Goal: Task Accomplishment & Management: Use online tool/utility

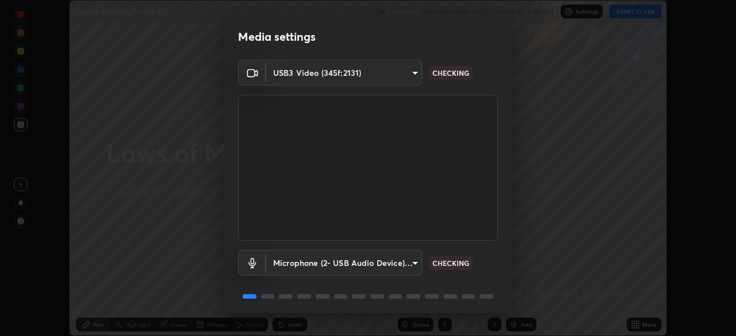
scroll to position [41, 0]
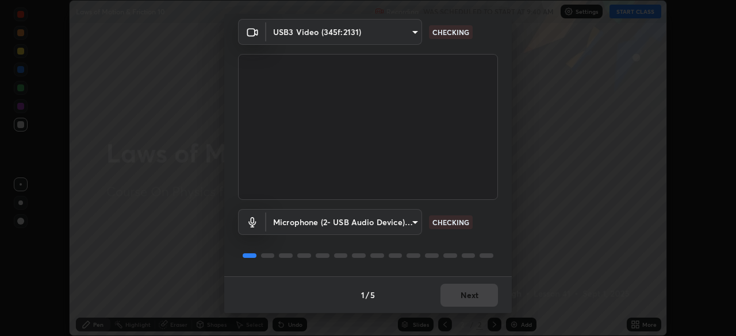
click at [450, 298] on div "1 / 5 Next" at bounding box center [368, 295] width 288 height 37
click at [455, 298] on div "1 / 5 Next" at bounding box center [368, 295] width 288 height 37
click at [455, 301] on div "1 / 5 Next" at bounding box center [368, 295] width 288 height 37
click at [458, 303] on button "Next" at bounding box center [470, 295] width 58 height 23
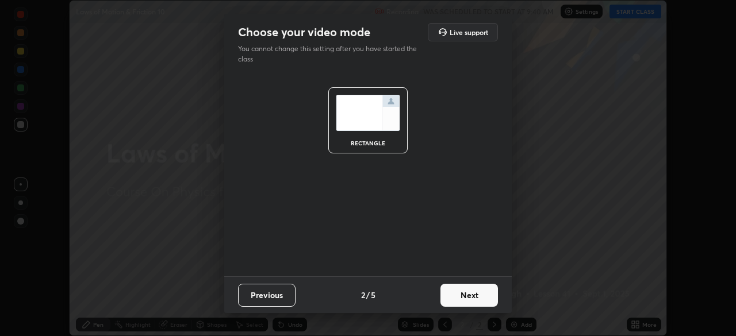
scroll to position [0, 0]
click at [460, 301] on button "Next" at bounding box center [470, 295] width 58 height 23
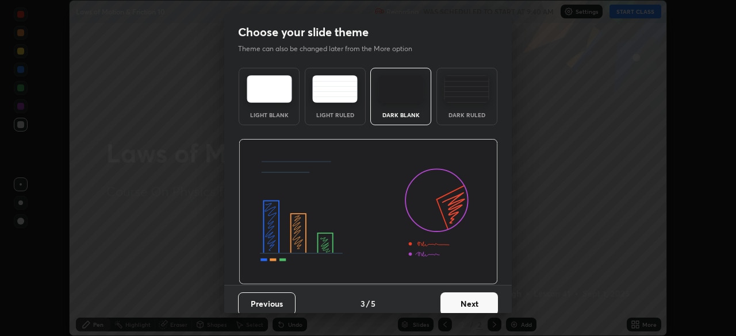
click at [460, 299] on button "Next" at bounding box center [470, 304] width 58 height 23
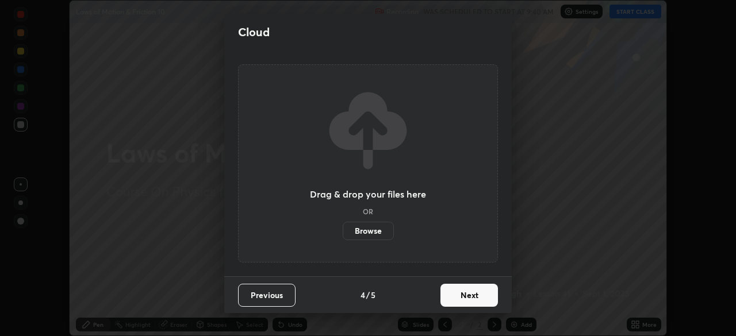
click at [466, 293] on button "Next" at bounding box center [470, 295] width 58 height 23
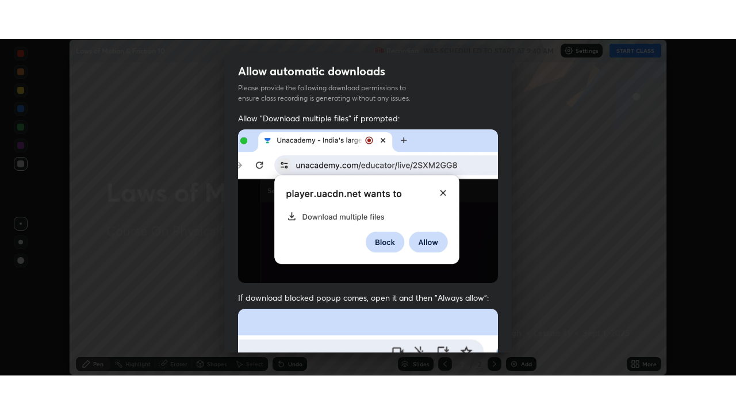
scroll to position [275, 0]
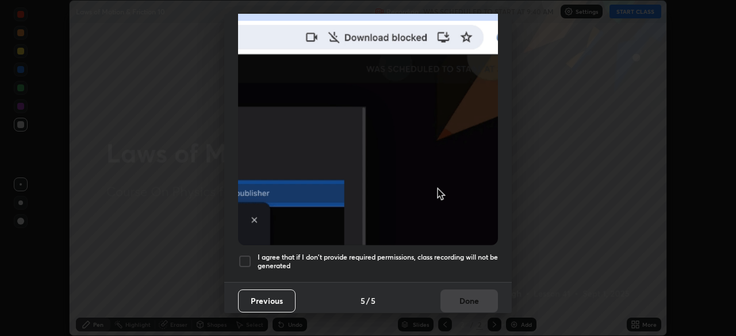
click at [242, 256] on div at bounding box center [245, 262] width 14 height 14
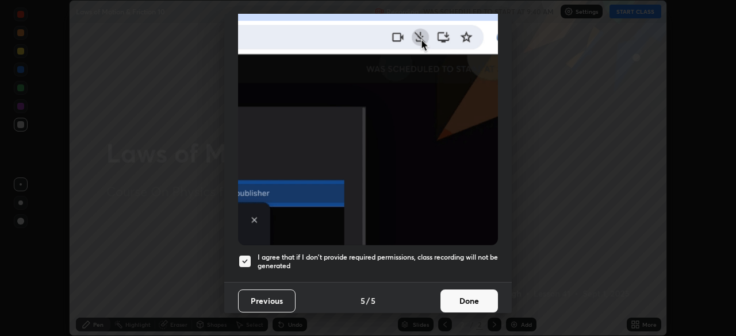
click at [469, 296] on button "Done" at bounding box center [470, 301] width 58 height 23
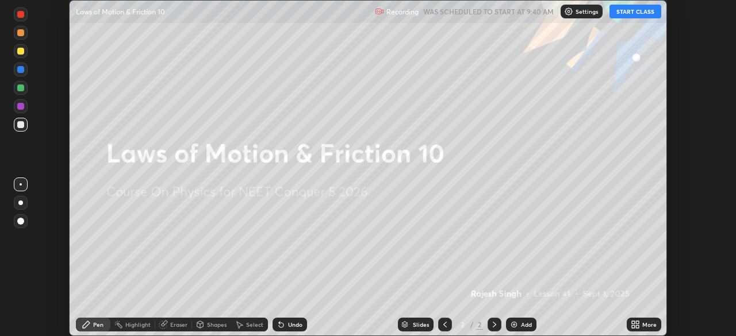
click at [637, 322] on icon at bounding box center [637, 323] width 3 height 3
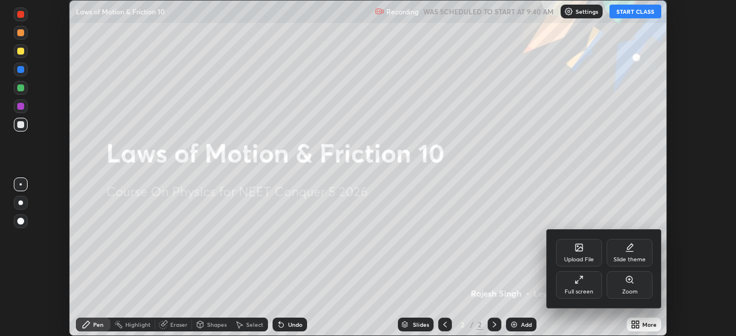
click at [579, 287] on div "Full screen" at bounding box center [579, 285] width 46 height 28
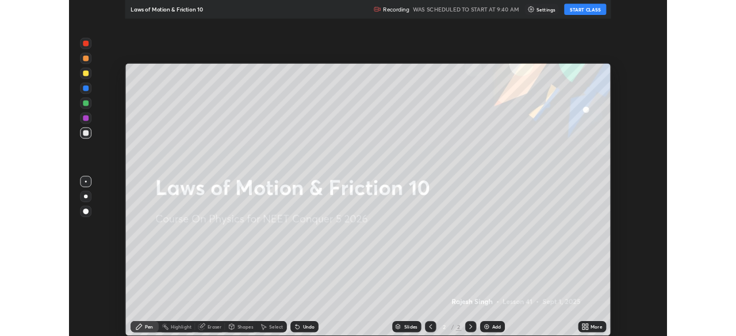
scroll to position [414, 736]
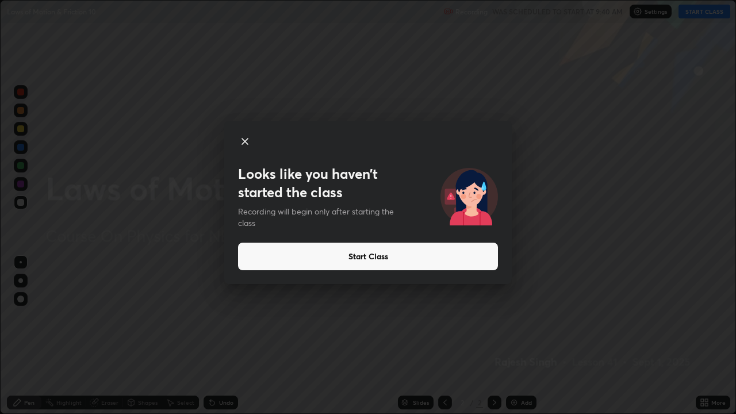
click at [344, 257] on button "Start Class" at bounding box center [368, 257] width 260 height 28
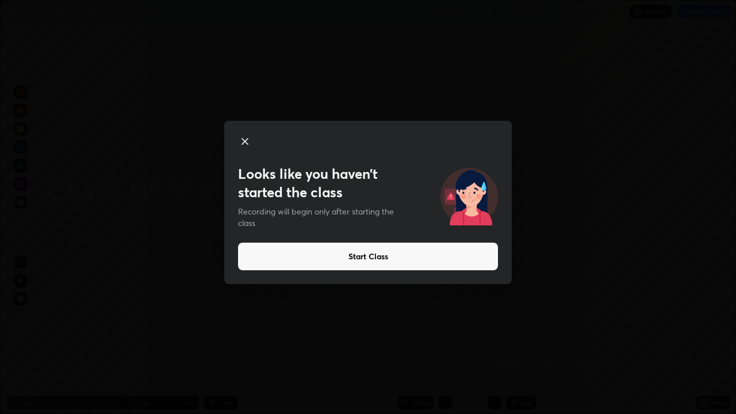
click at [372, 255] on button "Start Class" at bounding box center [368, 257] width 260 height 28
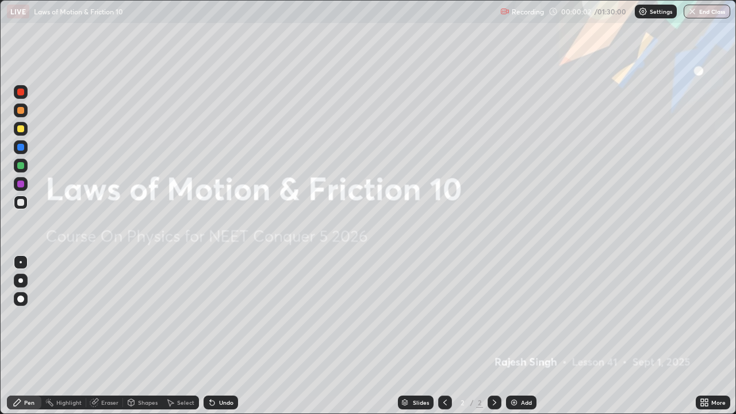
click at [706, 336] on icon at bounding box center [706, 400] width 3 height 3
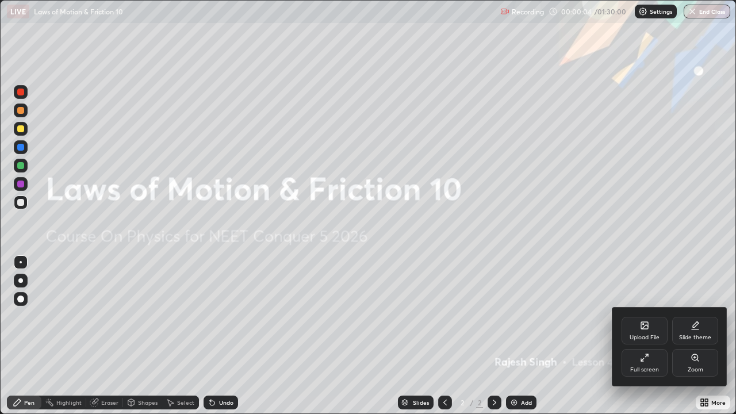
click at [646, 329] on icon at bounding box center [644, 325] width 9 height 9
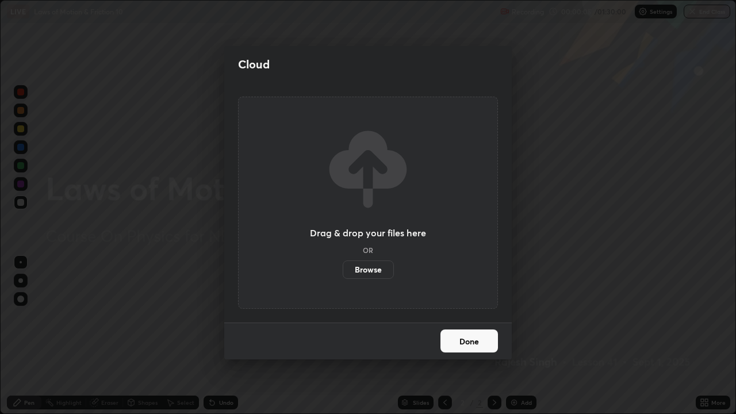
click at [378, 266] on label "Browse" at bounding box center [368, 270] width 51 height 18
click at [343, 266] on input "Browse" at bounding box center [343, 270] width 0 height 18
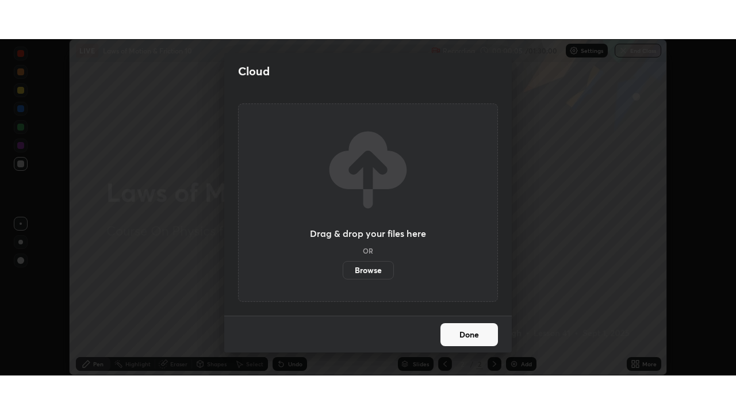
scroll to position [57179, 56779]
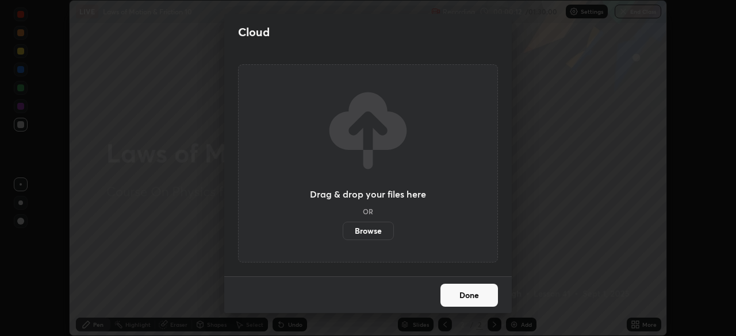
click at [457, 297] on button "Done" at bounding box center [470, 295] width 58 height 23
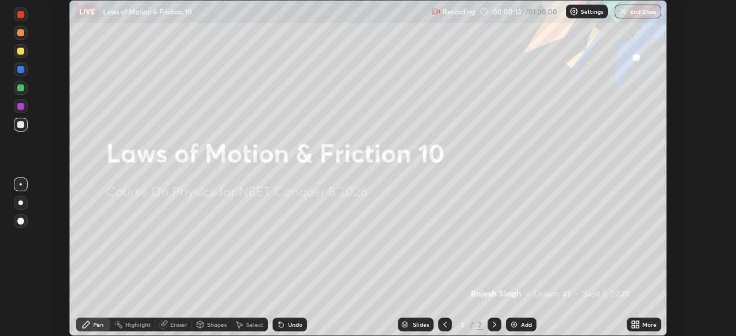
click at [641, 327] on div "More" at bounding box center [644, 325] width 35 height 14
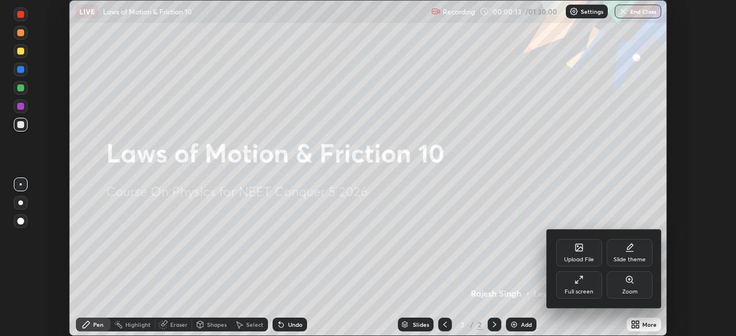
click at [583, 285] on div "Full screen" at bounding box center [579, 285] width 46 height 28
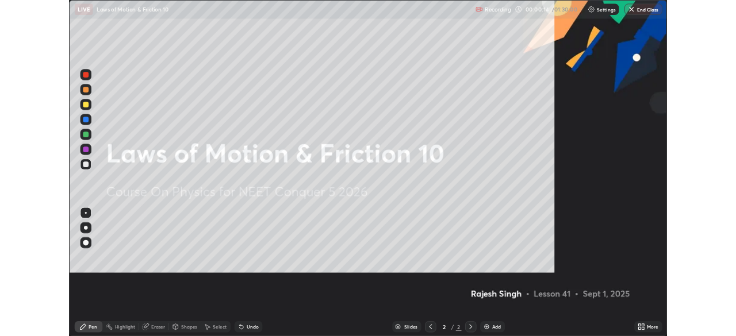
scroll to position [414, 736]
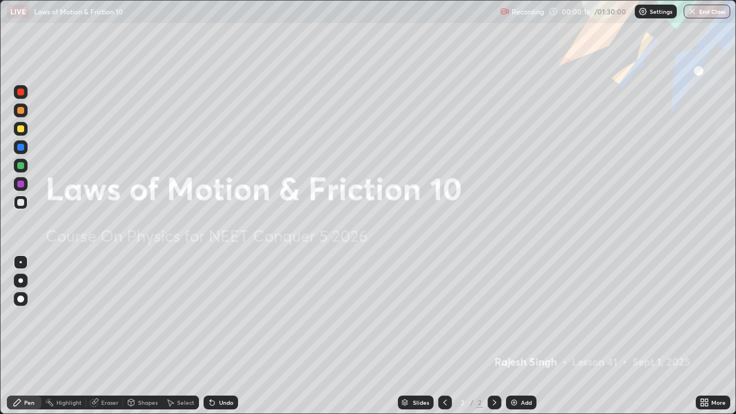
click at [504, 336] on div "Slides 2 / 2 Add" at bounding box center [467, 402] width 458 height 23
click at [519, 336] on div "Add" at bounding box center [521, 403] width 30 height 14
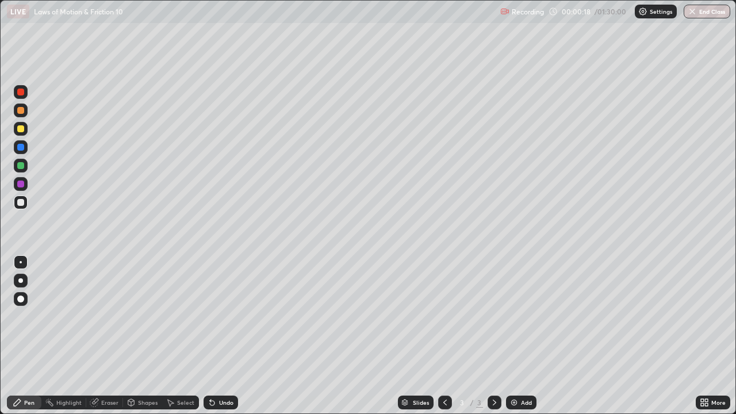
click at [439, 336] on div at bounding box center [445, 403] width 14 height 14
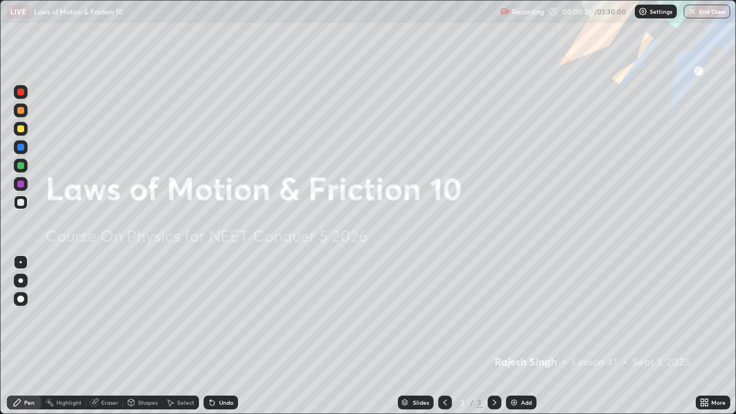
click at [702, 336] on icon at bounding box center [702, 400] width 3 height 3
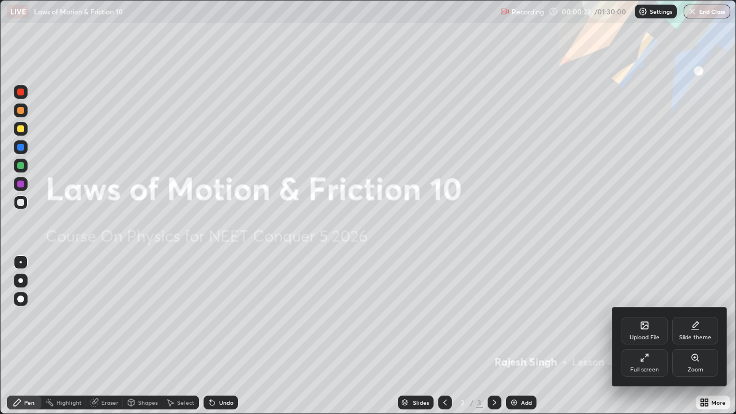
click at [692, 332] on div "Slide theme" at bounding box center [695, 331] width 46 height 28
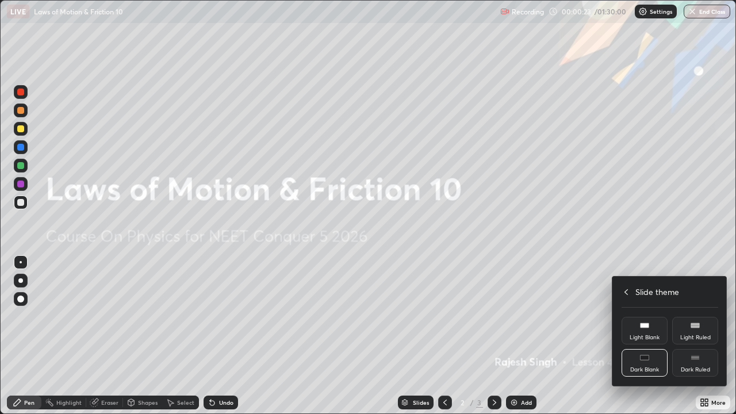
click at [700, 336] on div "Dark Ruled" at bounding box center [695, 363] width 46 height 28
click at [626, 336] on div at bounding box center [368, 207] width 736 height 414
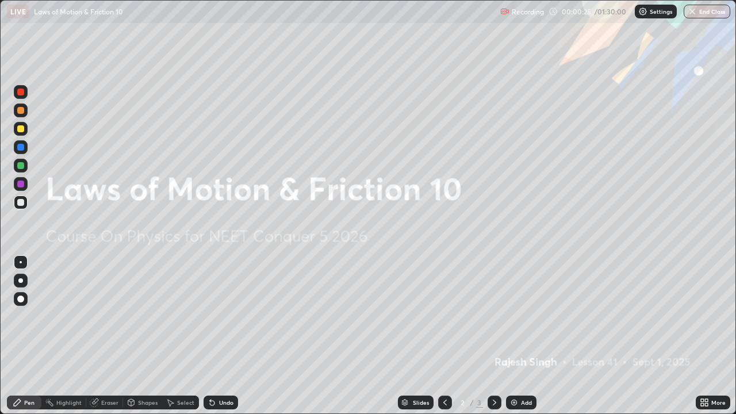
click at [516, 336] on img at bounding box center [514, 402] width 9 height 9
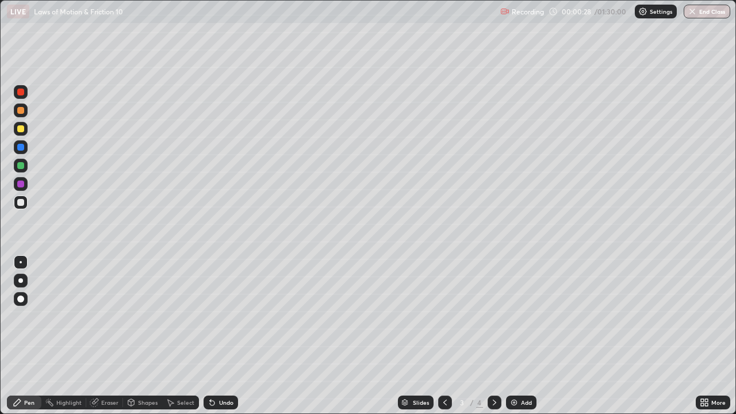
click at [21, 132] on div at bounding box center [20, 128] width 7 height 7
click at [21, 278] on div at bounding box center [20, 280] width 5 height 5
click at [20, 280] on div at bounding box center [20, 280] width 5 height 5
click at [442, 336] on icon at bounding box center [445, 402] width 9 height 9
click at [444, 336] on icon at bounding box center [445, 402] width 9 height 9
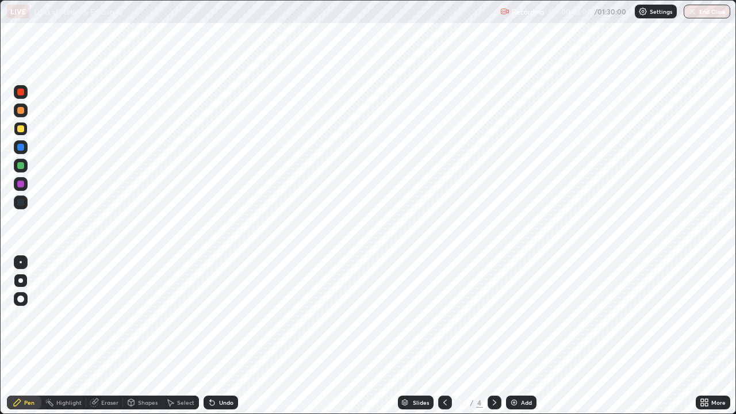
click at [438, 336] on div at bounding box center [445, 403] width 14 height 14
click at [492, 336] on icon at bounding box center [494, 402] width 9 height 9
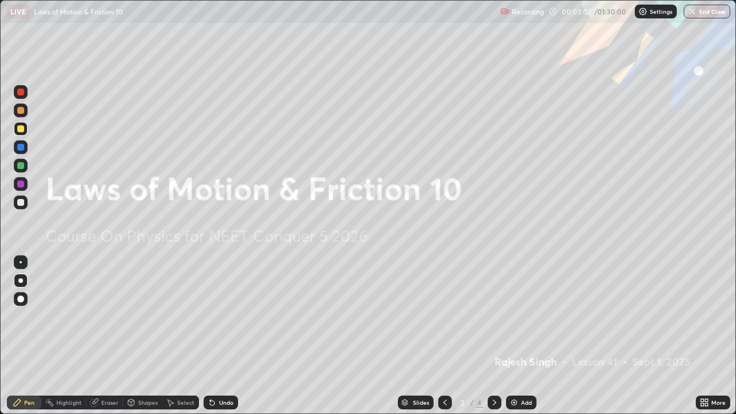
click at [493, 336] on icon at bounding box center [494, 403] width 3 height 6
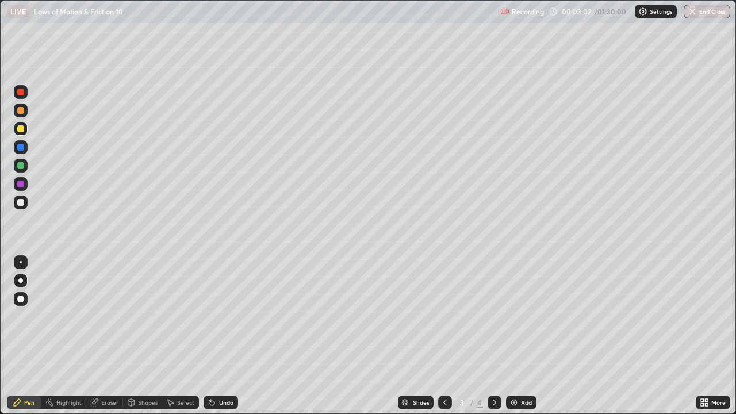
click at [491, 336] on icon at bounding box center [494, 402] width 9 height 9
click at [449, 336] on div at bounding box center [445, 403] width 14 height 14
click at [224, 336] on div "Undo" at bounding box center [221, 403] width 35 height 14
click at [223, 336] on div "Undo" at bounding box center [226, 403] width 14 height 6
click at [223, 336] on div "Undo" at bounding box center [221, 403] width 35 height 14
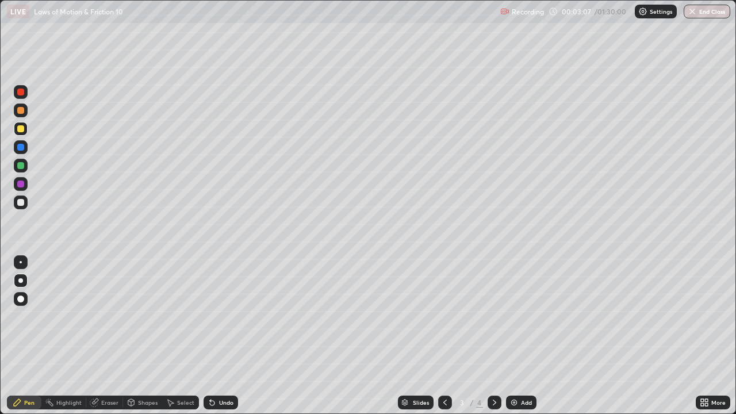
click at [217, 336] on div "Undo" at bounding box center [221, 403] width 35 height 14
click at [223, 336] on div "Undo" at bounding box center [226, 403] width 14 height 6
click at [22, 167] on div at bounding box center [20, 165] width 7 height 7
click at [21, 112] on div at bounding box center [20, 110] width 7 height 7
click at [146, 336] on div "Shapes" at bounding box center [148, 403] width 20 height 6
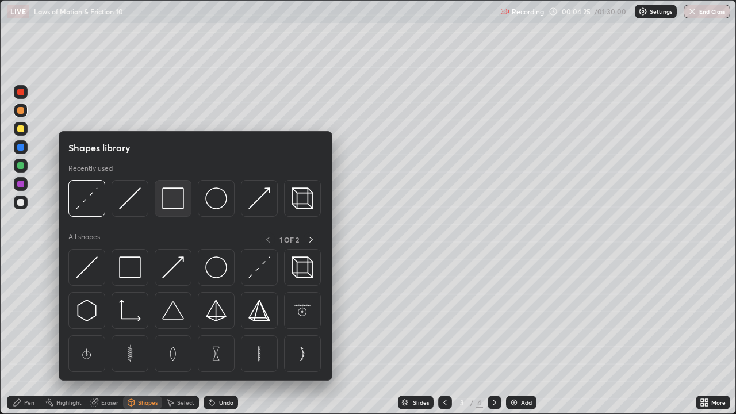
click at [173, 202] on img at bounding box center [173, 198] width 22 height 22
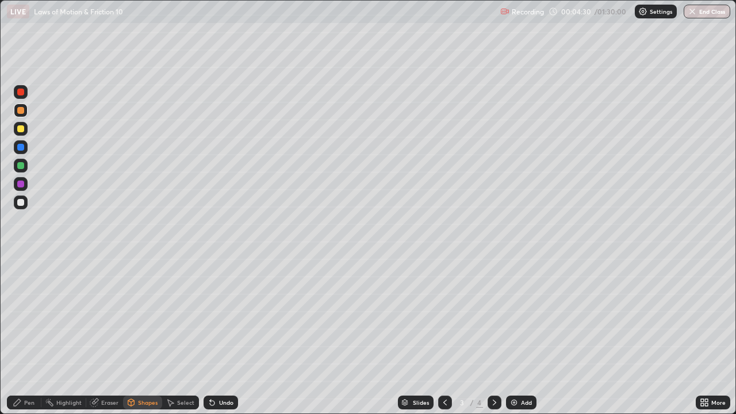
click at [102, 336] on div "Eraser" at bounding box center [109, 403] width 17 height 6
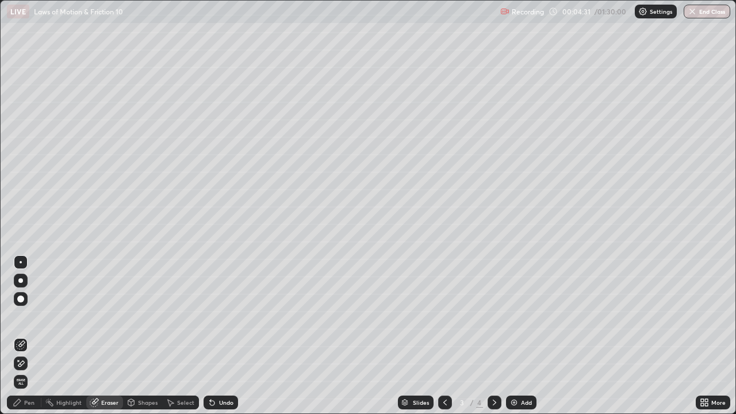
click at [106, 336] on div "Eraser" at bounding box center [109, 403] width 17 height 6
click at [22, 336] on div "Pen" at bounding box center [24, 403] width 35 height 14
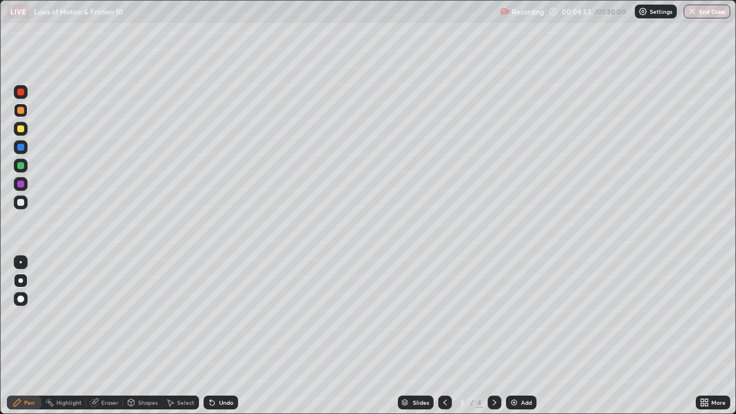
click at [16, 168] on div at bounding box center [21, 166] width 14 height 14
click at [219, 336] on div "Undo" at bounding box center [226, 403] width 14 height 6
click at [21, 203] on div at bounding box center [20, 202] width 7 height 7
click at [216, 336] on div "Undo" at bounding box center [221, 403] width 35 height 14
click at [212, 336] on icon at bounding box center [212, 403] width 5 height 5
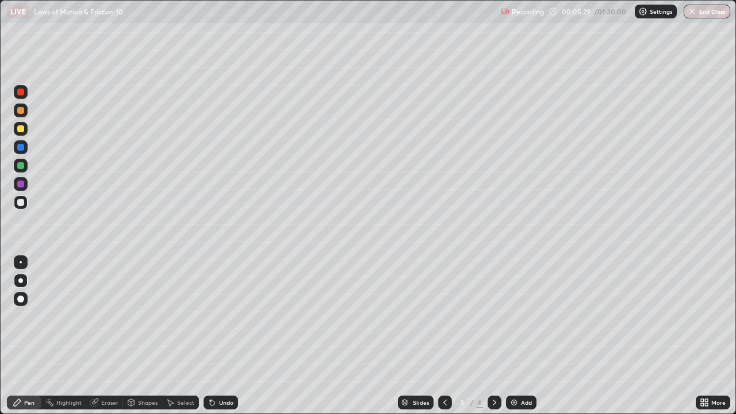
click at [20, 147] on div at bounding box center [20, 147] width 7 height 7
click at [20, 129] on div at bounding box center [20, 128] width 7 height 7
click at [154, 336] on div "Shapes" at bounding box center [148, 403] width 20 height 6
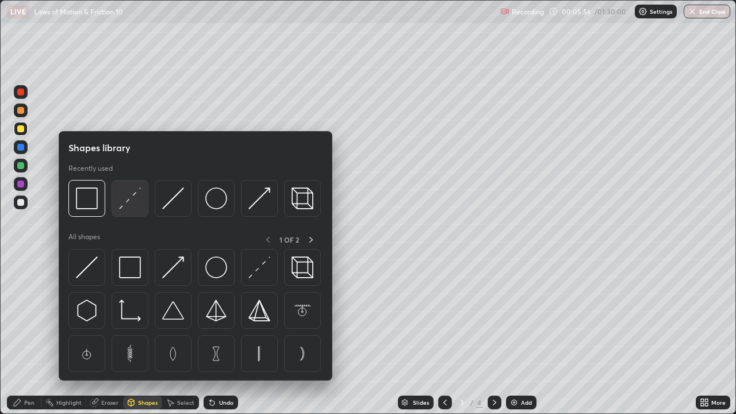
click at [124, 204] on img at bounding box center [130, 198] width 22 height 22
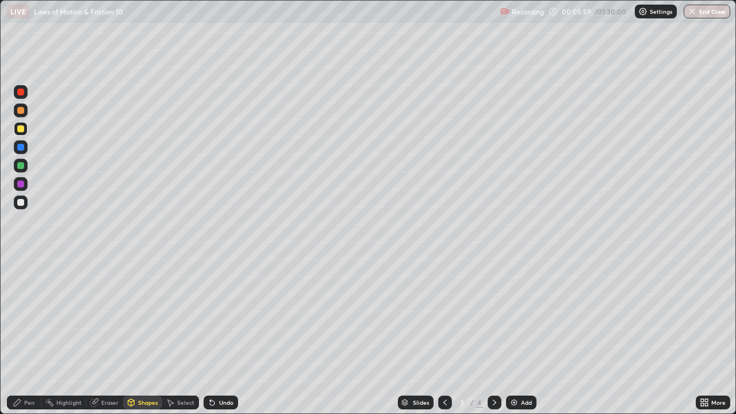
click at [139, 336] on div "Shapes" at bounding box center [148, 403] width 20 height 6
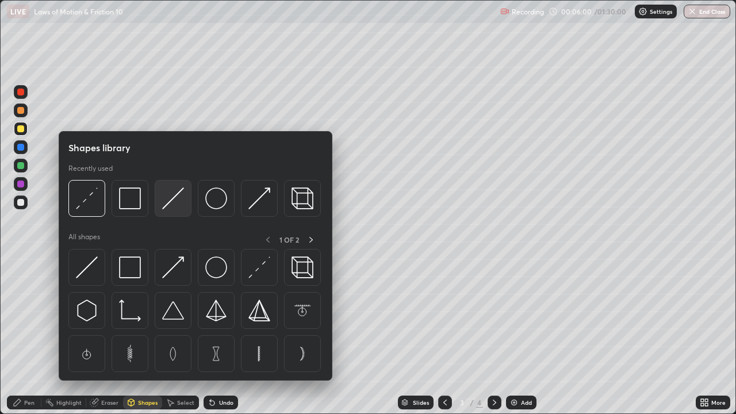
click at [175, 199] on img at bounding box center [173, 198] width 22 height 22
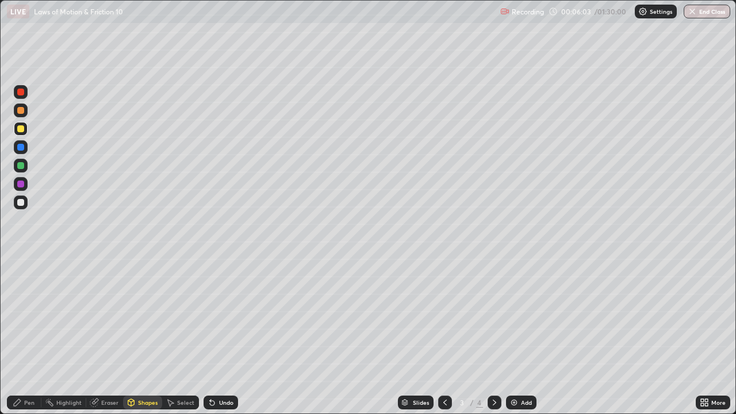
click at [225, 336] on div "Undo" at bounding box center [226, 403] width 14 height 6
click at [33, 336] on div "Pen" at bounding box center [29, 403] width 10 height 6
click at [24, 206] on div at bounding box center [21, 203] width 14 height 14
click at [19, 147] on div at bounding box center [20, 147] width 7 height 7
click at [213, 336] on icon at bounding box center [212, 402] width 9 height 9
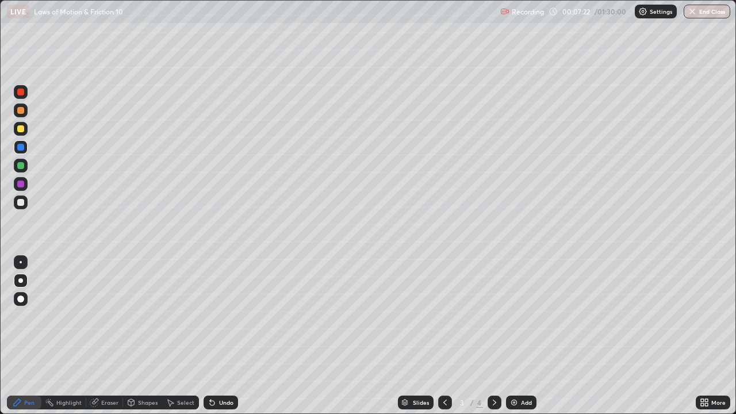
click at [212, 336] on div "Undo" at bounding box center [221, 403] width 35 height 14
click at [220, 336] on div "Undo" at bounding box center [226, 403] width 14 height 6
click at [219, 336] on div "Undo" at bounding box center [226, 403] width 14 height 6
click at [217, 336] on div "Undo" at bounding box center [221, 403] width 35 height 14
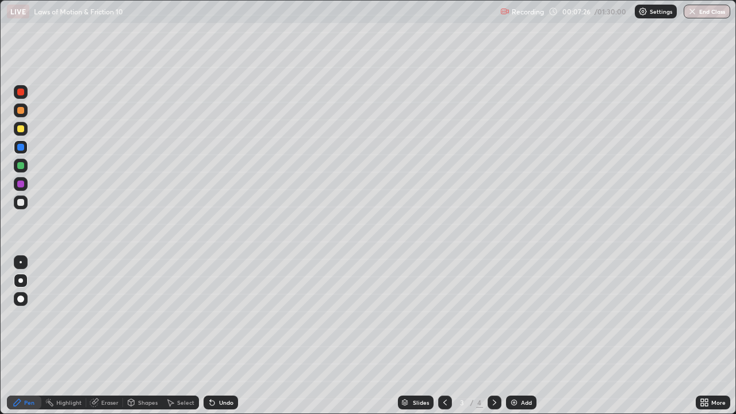
click at [219, 336] on div "Undo" at bounding box center [226, 403] width 14 height 6
click at [216, 336] on div "Undo" at bounding box center [221, 403] width 35 height 14
click at [214, 336] on icon at bounding box center [212, 402] width 9 height 9
click at [211, 336] on icon at bounding box center [212, 403] width 5 height 5
click at [212, 336] on icon at bounding box center [212, 403] width 5 height 5
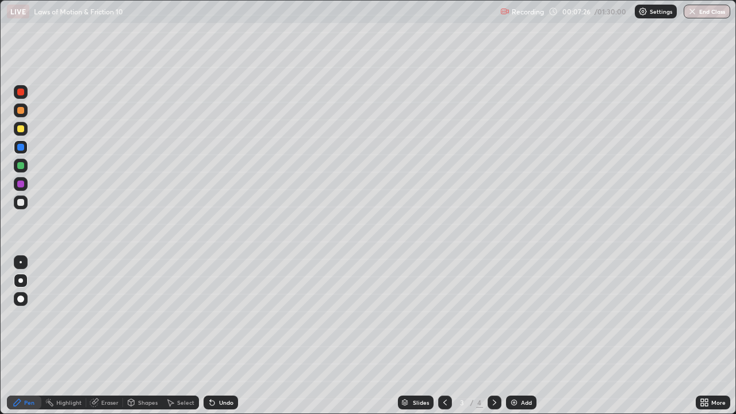
click at [212, 336] on icon at bounding box center [212, 403] width 5 height 5
click at [211, 336] on icon at bounding box center [212, 403] width 5 height 5
click at [213, 336] on icon at bounding box center [212, 402] width 9 height 9
click at [211, 336] on icon at bounding box center [212, 403] width 5 height 5
click at [212, 336] on icon at bounding box center [212, 403] width 5 height 5
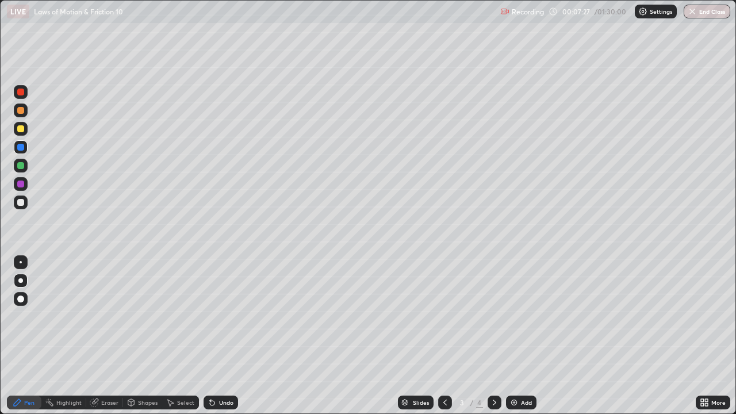
click at [211, 336] on icon at bounding box center [212, 403] width 5 height 5
click at [20, 186] on div at bounding box center [20, 184] width 7 height 7
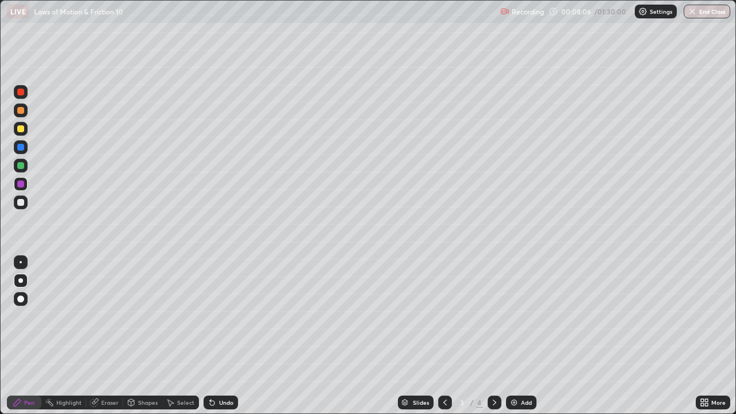
click at [22, 204] on div at bounding box center [20, 202] width 7 height 7
click at [20, 116] on div at bounding box center [21, 111] width 14 height 14
click at [23, 185] on div at bounding box center [20, 184] width 7 height 7
click at [19, 112] on div at bounding box center [20, 110] width 7 height 7
click at [22, 181] on div at bounding box center [20, 184] width 7 height 7
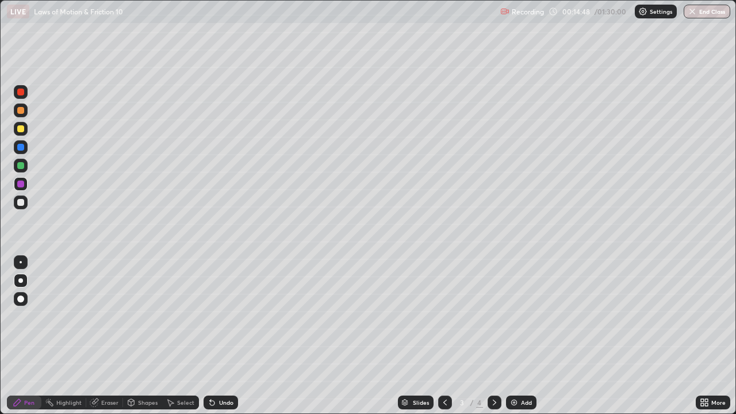
click at [106, 336] on div "Eraser" at bounding box center [109, 403] width 17 height 6
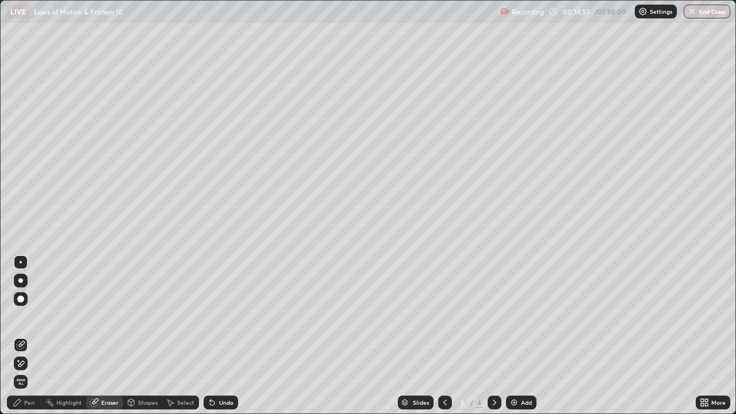
click at [30, 336] on div "Pen" at bounding box center [29, 403] width 10 height 6
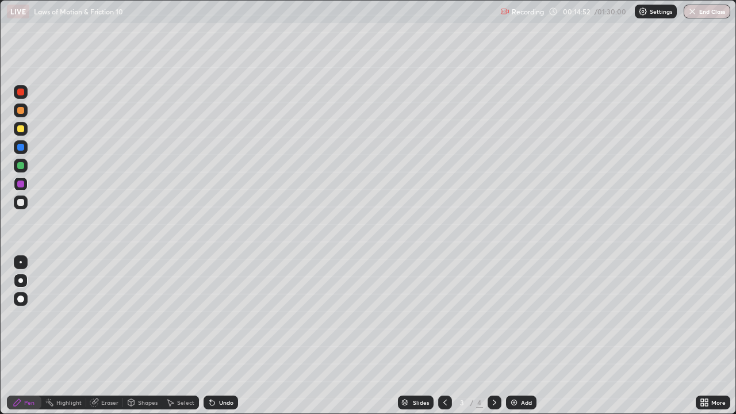
click at [20, 204] on div at bounding box center [20, 202] width 7 height 7
click at [495, 336] on icon at bounding box center [494, 402] width 9 height 9
click at [445, 336] on icon at bounding box center [445, 402] width 9 height 9
click at [518, 336] on div "Add" at bounding box center [521, 403] width 30 height 14
click at [21, 129] on div at bounding box center [20, 128] width 7 height 7
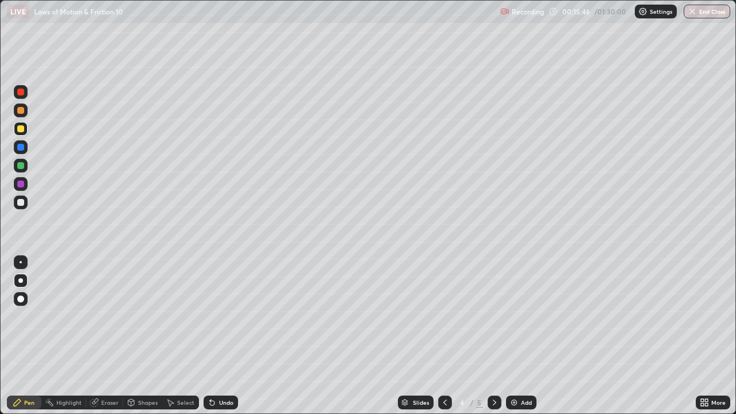
click at [146, 336] on div "Shapes" at bounding box center [148, 403] width 20 height 6
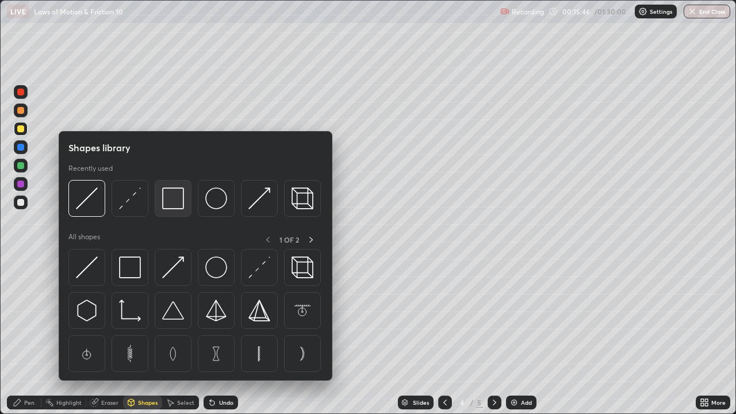
click at [170, 198] on img at bounding box center [173, 198] width 22 height 22
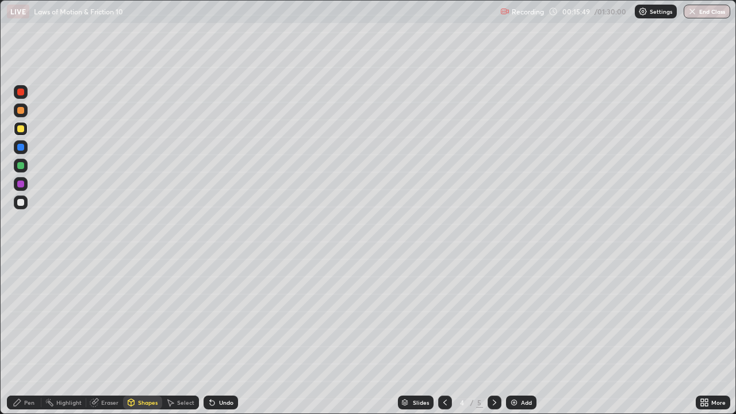
click at [30, 336] on div "Pen" at bounding box center [29, 403] width 10 height 6
click at [113, 336] on div "Eraser" at bounding box center [109, 403] width 17 height 6
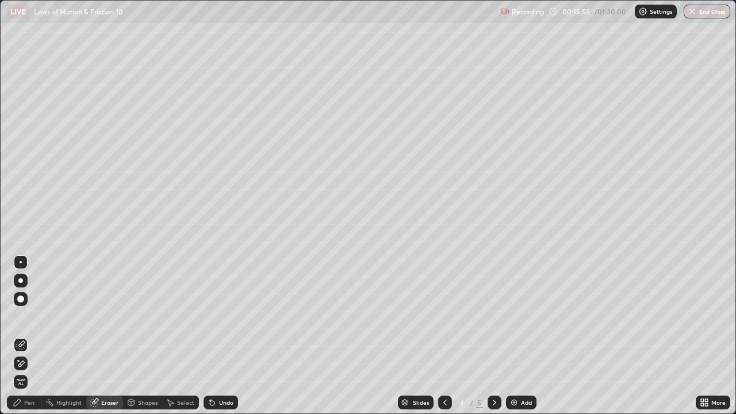
click at [21, 336] on icon at bounding box center [17, 402] width 9 height 9
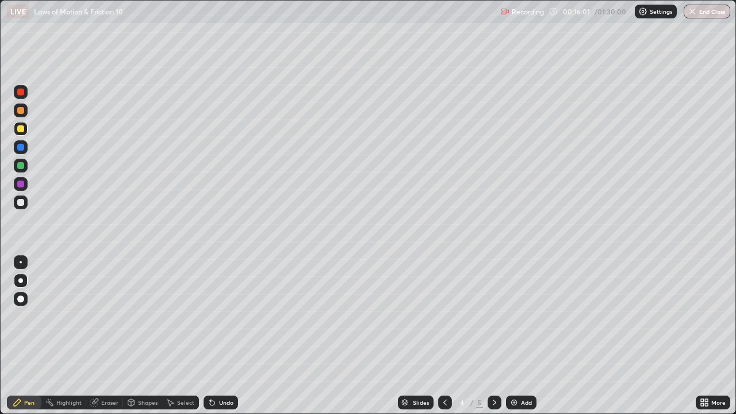
click at [217, 336] on div "Undo" at bounding box center [221, 403] width 35 height 14
click at [212, 336] on icon at bounding box center [212, 402] width 9 height 9
click at [14, 170] on div at bounding box center [21, 166] width 14 height 14
click at [16, 204] on div at bounding box center [21, 203] width 14 height 14
click at [212, 336] on icon at bounding box center [212, 402] width 9 height 9
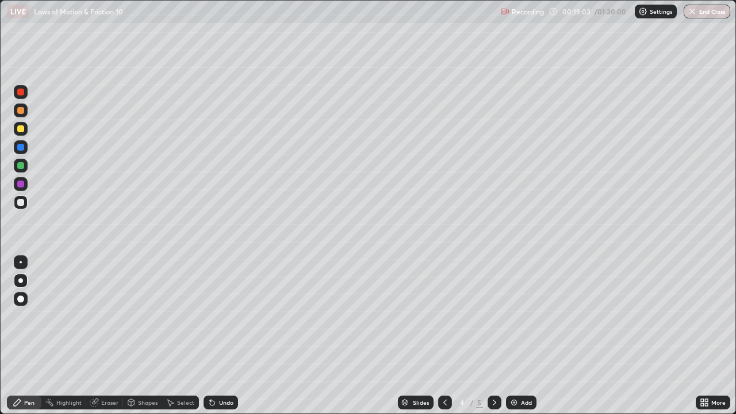
click at [108, 336] on div "Eraser" at bounding box center [109, 403] width 17 height 6
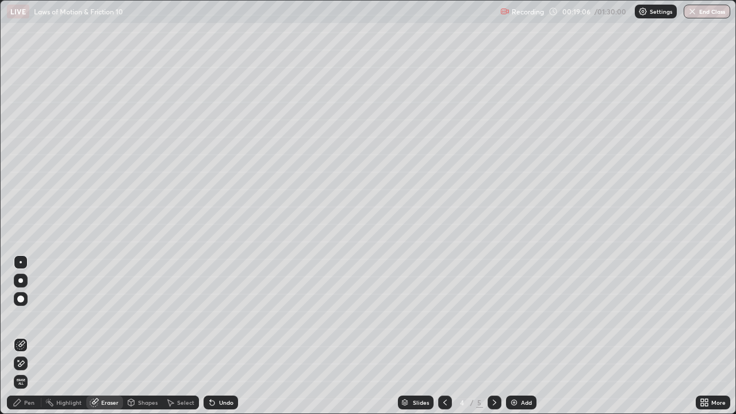
click at [34, 336] on div "Pen" at bounding box center [29, 403] width 10 height 6
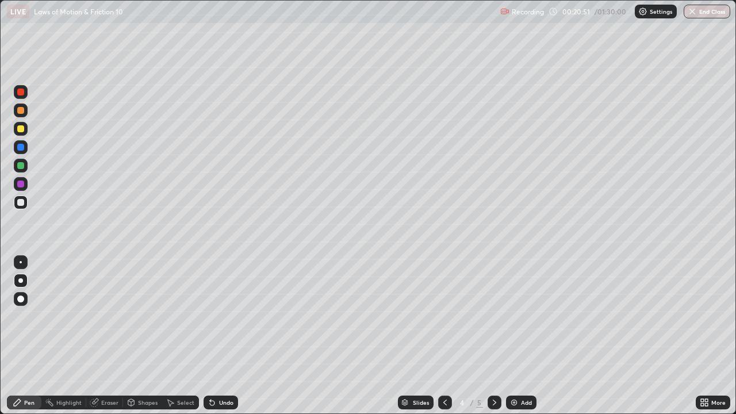
click at [494, 336] on icon at bounding box center [494, 403] width 3 height 6
click at [443, 336] on icon at bounding box center [445, 402] width 9 height 9
click at [521, 336] on div "Add" at bounding box center [526, 403] width 11 height 6
click at [149, 336] on div "Shapes" at bounding box center [142, 403] width 39 height 14
click at [23, 129] on div at bounding box center [20, 128] width 7 height 7
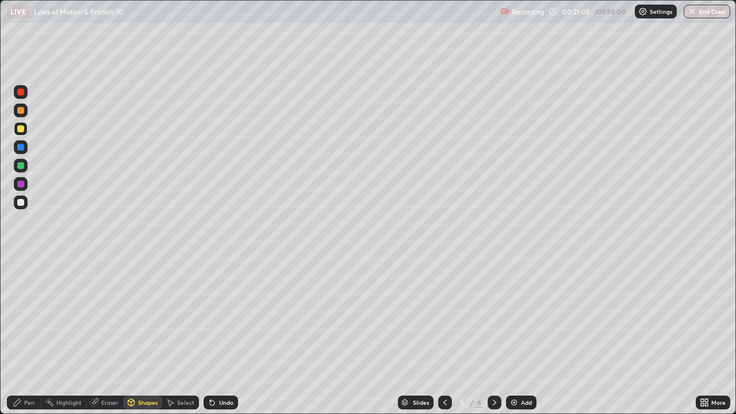
click at [25, 336] on div "Pen" at bounding box center [29, 403] width 10 height 6
click at [446, 336] on icon at bounding box center [445, 402] width 9 height 9
click at [493, 336] on icon at bounding box center [494, 402] width 9 height 9
click at [21, 166] on div at bounding box center [20, 165] width 7 height 7
click at [21, 111] on div at bounding box center [20, 110] width 7 height 7
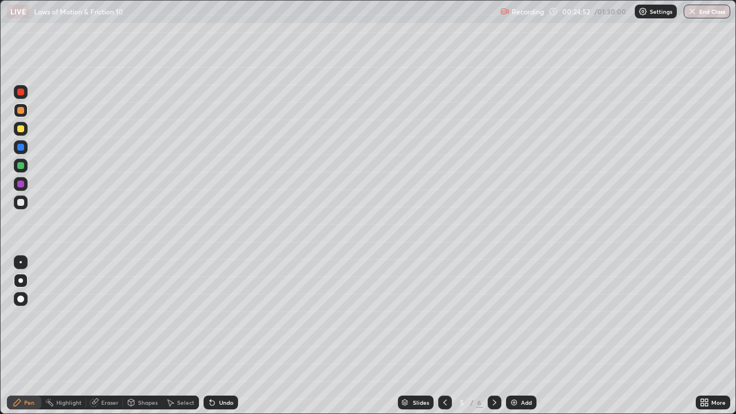
click at [20, 133] on div at bounding box center [21, 129] width 14 height 14
click at [19, 152] on div at bounding box center [21, 147] width 14 height 14
click at [225, 336] on div "Undo" at bounding box center [226, 403] width 14 height 6
click at [16, 207] on div at bounding box center [21, 203] width 14 height 14
click at [102, 336] on div "Eraser" at bounding box center [109, 403] width 17 height 6
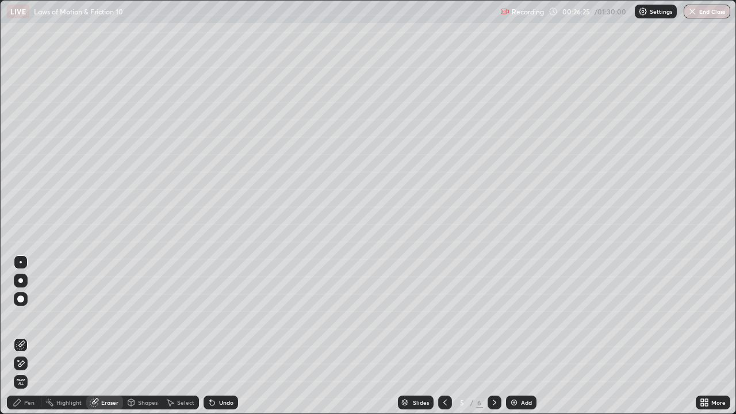
click at [26, 336] on div "Pen" at bounding box center [29, 403] width 10 height 6
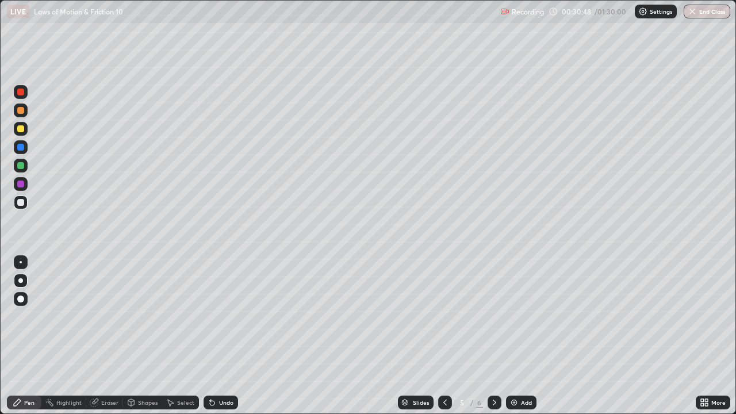
click at [495, 336] on icon at bounding box center [494, 402] width 9 height 9
click at [444, 336] on icon at bounding box center [445, 402] width 9 height 9
click at [518, 336] on div "Add" at bounding box center [521, 403] width 30 height 14
click at [20, 131] on div at bounding box center [20, 128] width 7 height 7
click at [143, 336] on div "Shapes" at bounding box center [148, 403] width 20 height 6
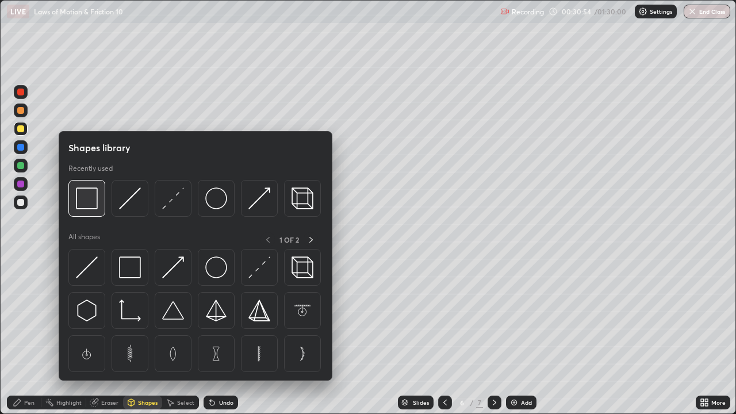
click at [93, 197] on img at bounding box center [87, 198] width 22 height 22
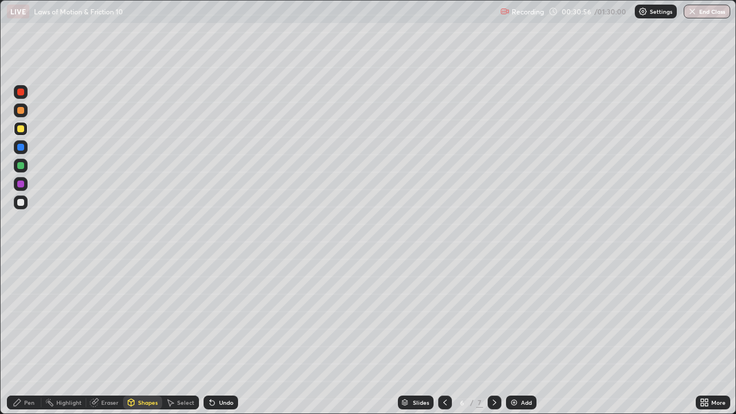
click at [24, 336] on div "Pen" at bounding box center [29, 403] width 10 height 6
click at [212, 336] on icon at bounding box center [212, 403] width 5 height 5
click at [212, 336] on icon at bounding box center [212, 402] width 9 height 9
click at [208, 336] on icon at bounding box center [212, 402] width 9 height 9
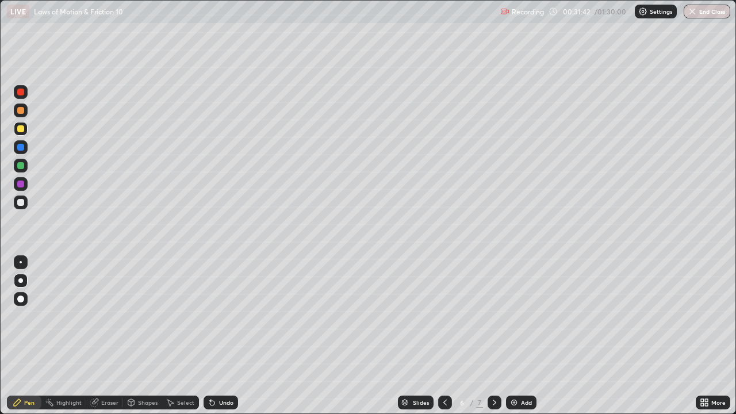
click at [18, 205] on div at bounding box center [20, 202] width 7 height 7
click at [20, 112] on div at bounding box center [20, 110] width 7 height 7
click at [18, 205] on div at bounding box center [20, 202] width 7 height 7
click at [17, 170] on div at bounding box center [21, 166] width 14 height 14
click at [498, 336] on div at bounding box center [495, 403] width 14 height 14
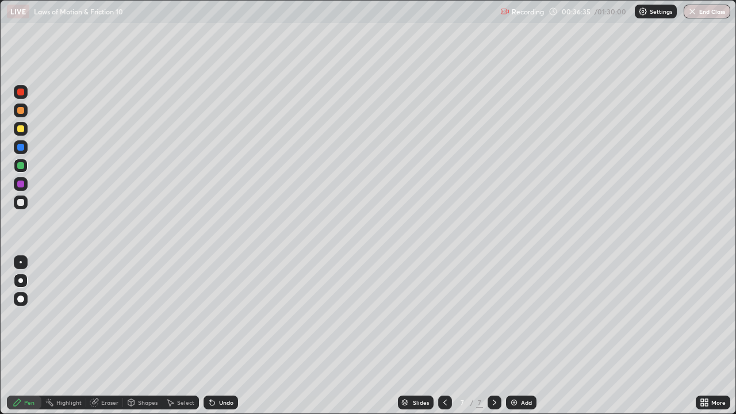
click at [441, 336] on div at bounding box center [445, 403] width 14 height 14
click at [493, 336] on icon at bounding box center [494, 402] width 9 height 9
click at [443, 336] on icon at bounding box center [445, 402] width 9 height 9
click at [516, 336] on img at bounding box center [514, 402] width 9 height 9
click at [20, 129] on div at bounding box center [20, 128] width 7 height 7
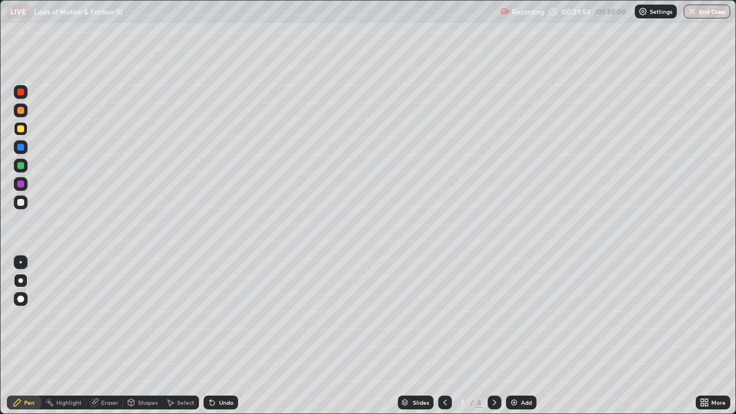
click at [140, 336] on div "Shapes" at bounding box center [148, 403] width 20 height 6
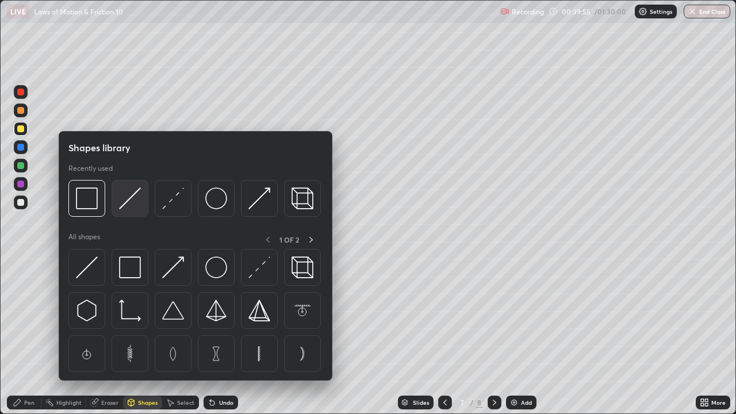
click at [127, 206] on img at bounding box center [130, 198] width 22 height 22
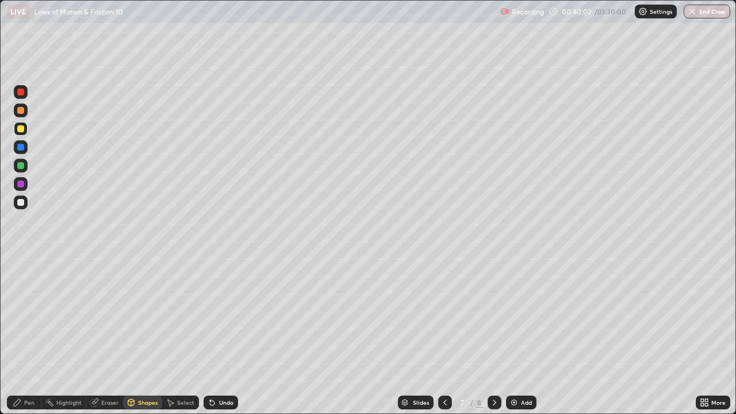
click at [17, 336] on icon at bounding box center [17, 402] width 7 height 7
click at [219, 336] on div "Undo" at bounding box center [226, 403] width 14 height 6
click at [19, 201] on div at bounding box center [20, 202] width 7 height 7
click at [20, 128] on div at bounding box center [20, 128] width 7 height 7
click at [211, 336] on icon at bounding box center [212, 403] width 5 height 5
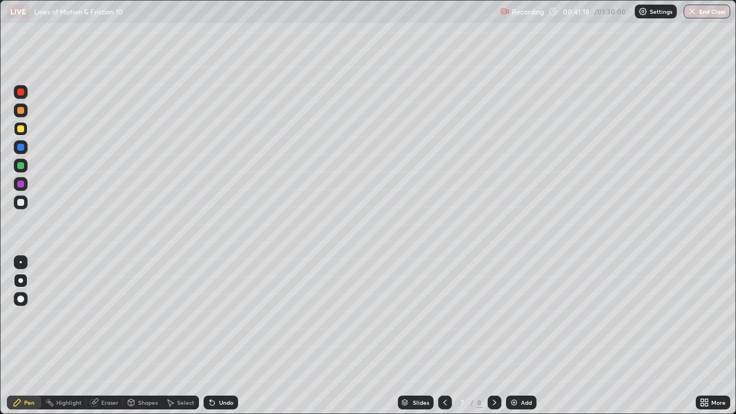
click at [212, 336] on icon at bounding box center [212, 403] width 5 height 5
click at [213, 336] on icon at bounding box center [212, 402] width 9 height 9
click at [144, 336] on div "Shapes" at bounding box center [148, 403] width 20 height 6
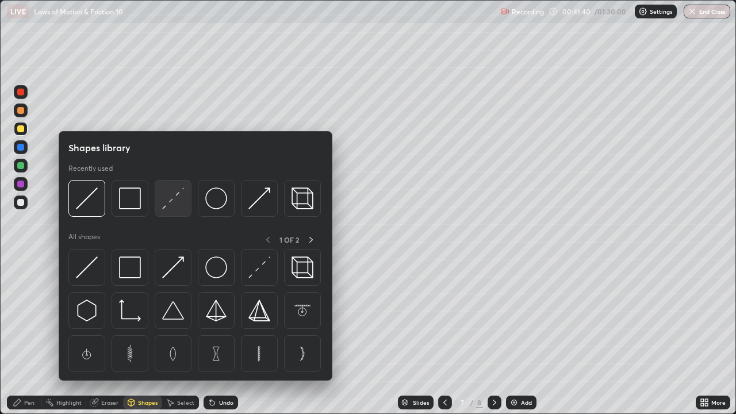
click at [166, 208] on img at bounding box center [173, 198] width 22 height 22
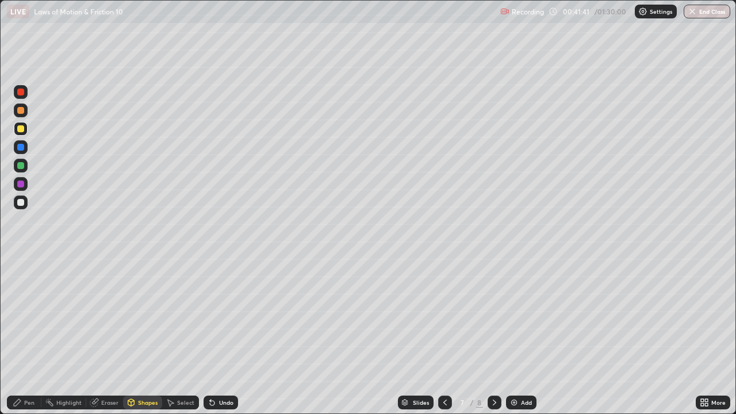
click at [20, 167] on div at bounding box center [20, 165] width 7 height 7
click at [27, 336] on div "Pen" at bounding box center [29, 403] width 10 height 6
click at [210, 336] on icon at bounding box center [212, 403] width 5 height 5
click at [211, 336] on icon at bounding box center [212, 403] width 5 height 5
click at [21, 112] on div at bounding box center [20, 110] width 7 height 7
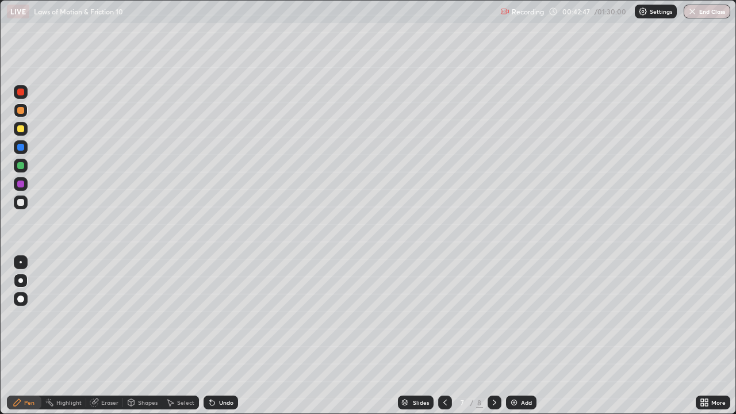
click at [20, 202] on div at bounding box center [20, 202] width 7 height 7
click at [21, 151] on div at bounding box center [21, 147] width 14 height 14
click at [21, 129] on div at bounding box center [20, 128] width 7 height 7
click at [145, 336] on div "Shapes" at bounding box center [148, 403] width 20 height 6
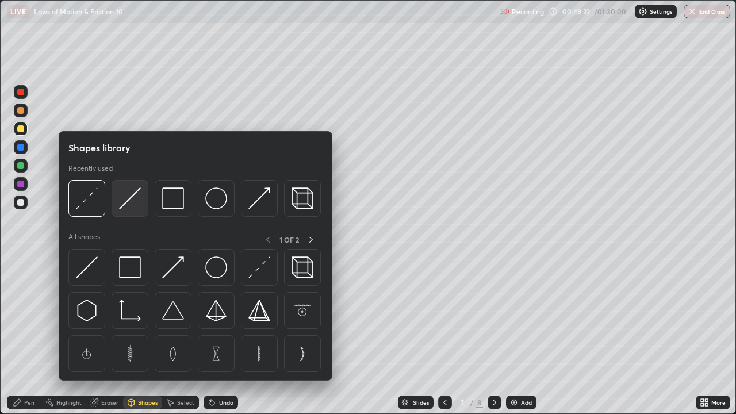
click at [127, 206] on img at bounding box center [130, 198] width 22 height 22
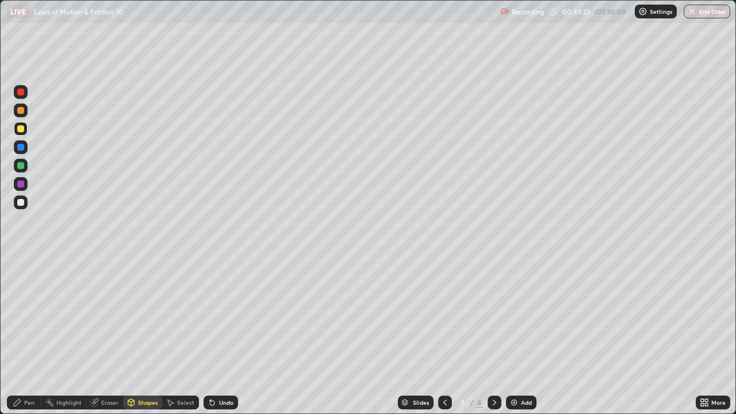
click at [23, 185] on div at bounding box center [20, 184] width 7 height 7
click at [26, 336] on div "Pen" at bounding box center [29, 403] width 10 height 6
click at [19, 129] on div at bounding box center [20, 128] width 7 height 7
click at [144, 336] on div "Shapes" at bounding box center [148, 403] width 20 height 6
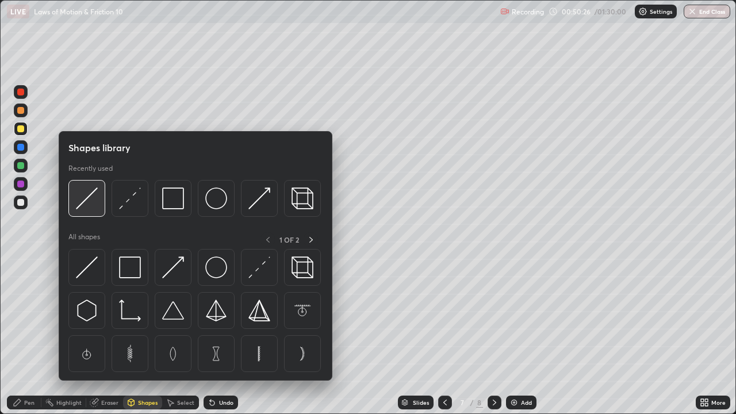
click at [92, 199] on img at bounding box center [87, 198] width 22 height 22
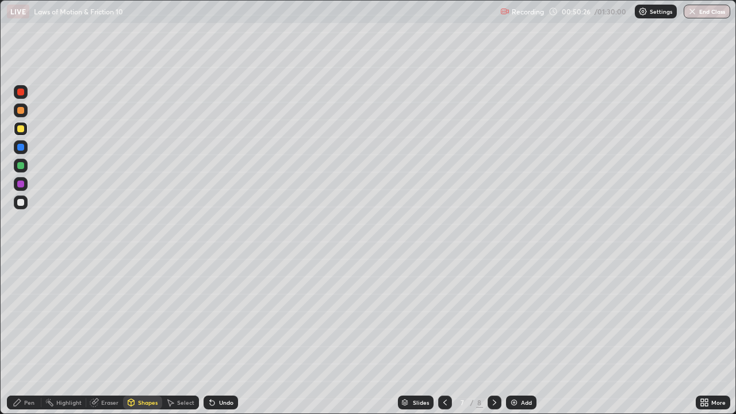
click at [24, 178] on div at bounding box center [21, 184] width 14 height 14
click at [26, 164] on div at bounding box center [21, 166] width 14 height 14
click at [21, 202] on div at bounding box center [20, 202] width 7 height 7
click at [30, 336] on div "Pen" at bounding box center [29, 403] width 10 height 6
click at [19, 128] on div at bounding box center [20, 128] width 7 height 7
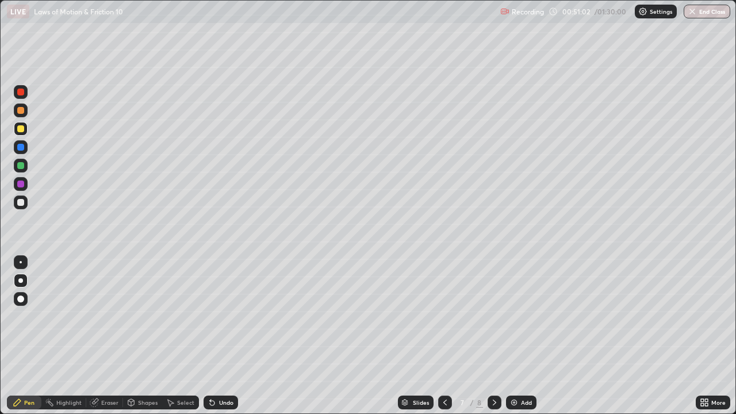
click at [17, 109] on div at bounding box center [20, 110] width 7 height 7
click at [16, 203] on div at bounding box center [21, 203] width 14 height 14
click at [514, 336] on img at bounding box center [514, 402] width 9 height 9
click at [19, 148] on div at bounding box center [20, 147] width 7 height 7
click at [444, 336] on icon at bounding box center [445, 402] width 9 height 9
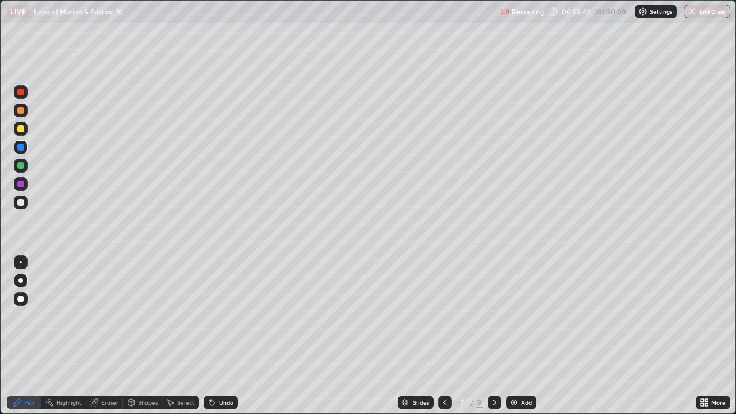
click at [493, 336] on icon at bounding box center [494, 402] width 9 height 9
click at [139, 336] on div "Shapes" at bounding box center [148, 403] width 20 height 6
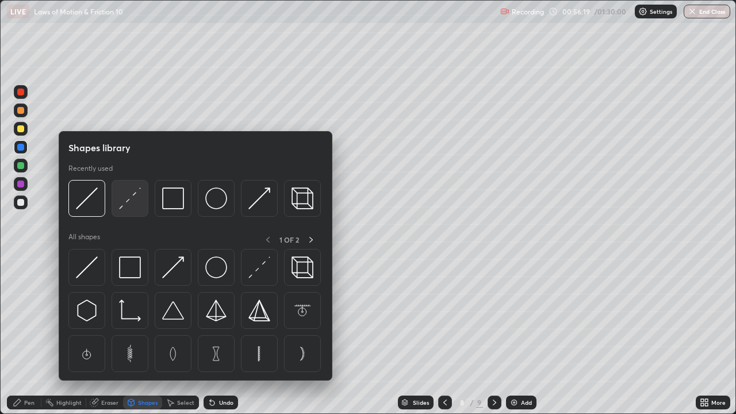
click at [131, 205] on img at bounding box center [130, 198] width 22 height 22
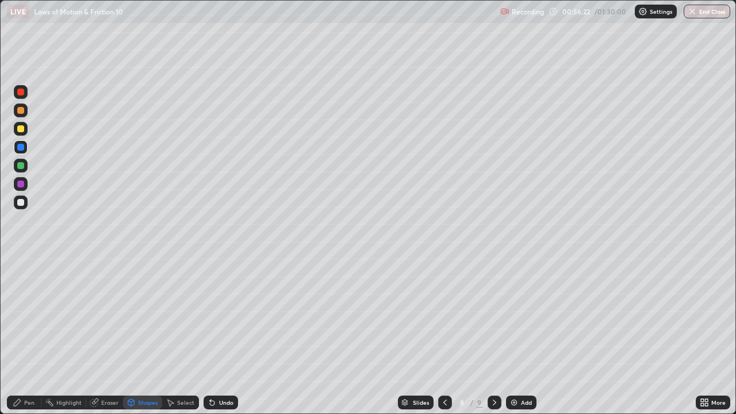
click at [22, 336] on div "Pen" at bounding box center [24, 403] width 35 height 14
click at [14, 110] on div at bounding box center [21, 111] width 14 height 14
click at [221, 336] on div "Undo" at bounding box center [226, 403] width 14 height 6
click at [149, 336] on div "Shapes" at bounding box center [148, 403] width 20 height 6
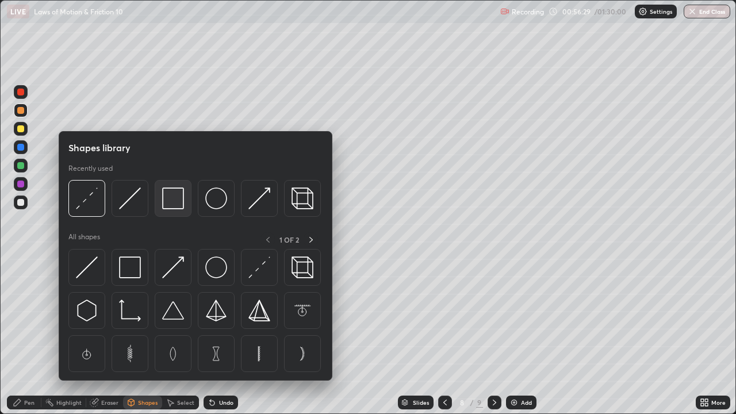
click at [181, 196] on img at bounding box center [173, 198] width 22 height 22
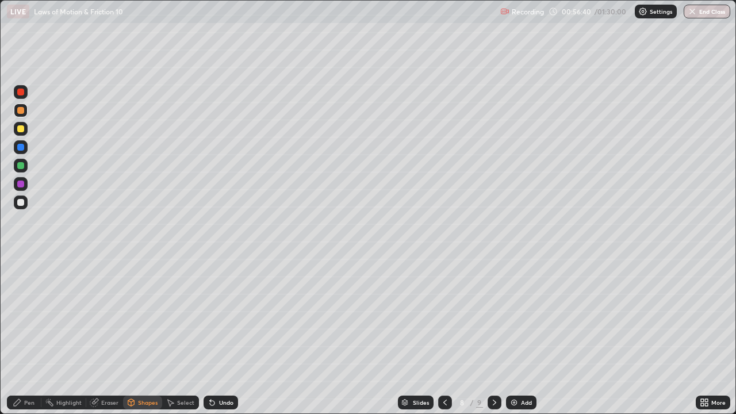
click at [152, 336] on div "Shapes" at bounding box center [148, 403] width 20 height 6
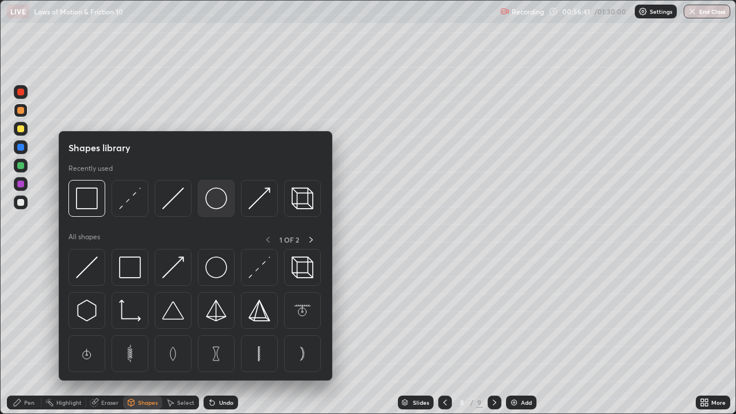
click at [218, 198] on img at bounding box center [216, 198] width 22 height 22
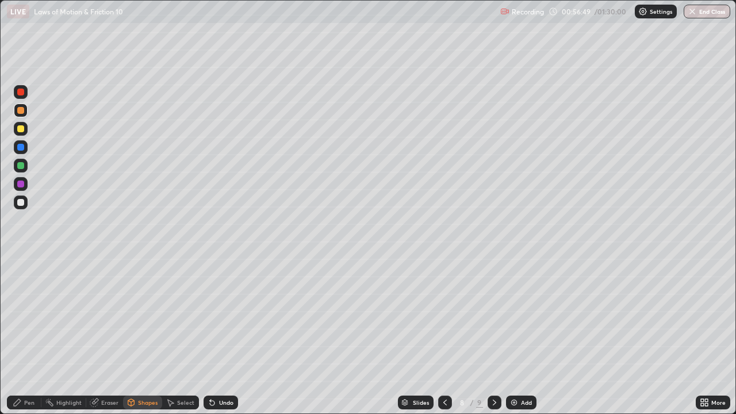
click at [219, 336] on div "Undo" at bounding box center [226, 403] width 14 height 6
click at [29, 336] on div "Pen" at bounding box center [29, 403] width 10 height 6
click at [115, 336] on div "Eraser" at bounding box center [104, 403] width 37 height 14
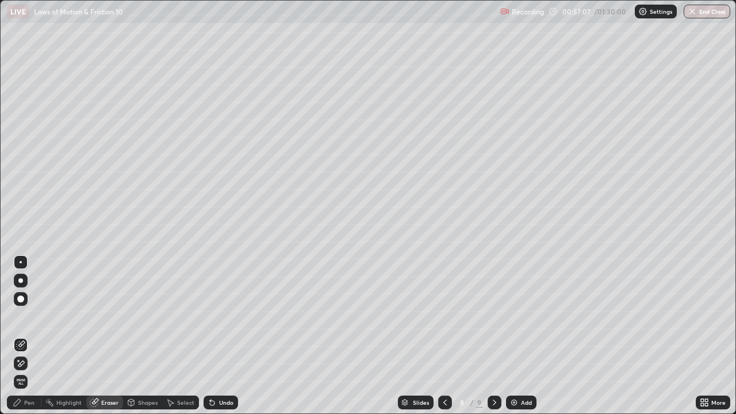
click at [30, 336] on div "Pen" at bounding box center [29, 403] width 10 height 6
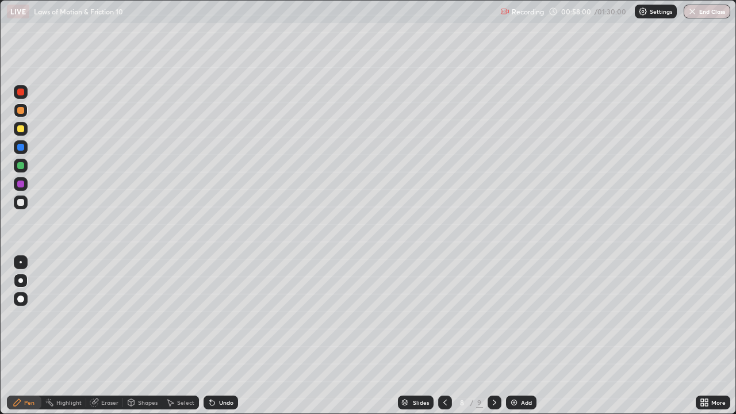
click at [24, 165] on div at bounding box center [20, 165] width 7 height 7
click at [18, 204] on div at bounding box center [20, 202] width 7 height 7
click at [493, 336] on icon at bounding box center [494, 402] width 9 height 9
click at [449, 336] on div at bounding box center [445, 403] width 14 height 14
click at [521, 336] on div "Add" at bounding box center [526, 403] width 11 height 6
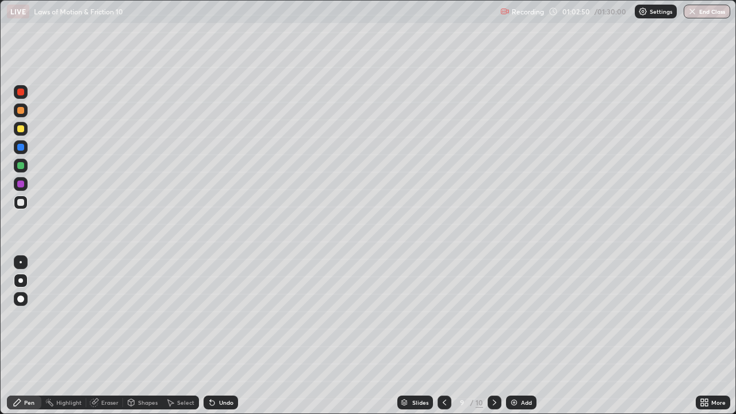
click at [21, 110] on div at bounding box center [20, 110] width 7 height 7
click at [20, 129] on div at bounding box center [20, 128] width 7 height 7
click at [19, 165] on div at bounding box center [20, 165] width 7 height 7
click at [215, 336] on div "Undo" at bounding box center [221, 403] width 35 height 14
click at [215, 336] on icon at bounding box center [212, 402] width 9 height 9
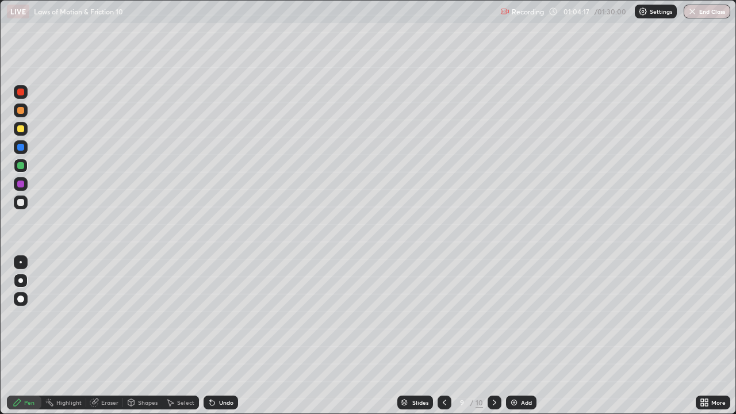
click at [219, 336] on div "Undo" at bounding box center [226, 403] width 14 height 6
click at [21, 130] on div at bounding box center [20, 128] width 7 height 7
click at [210, 336] on icon at bounding box center [212, 403] width 5 height 5
click at [141, 336] on div "Shapes" at bounding box center [142, 403] width 39 height 14
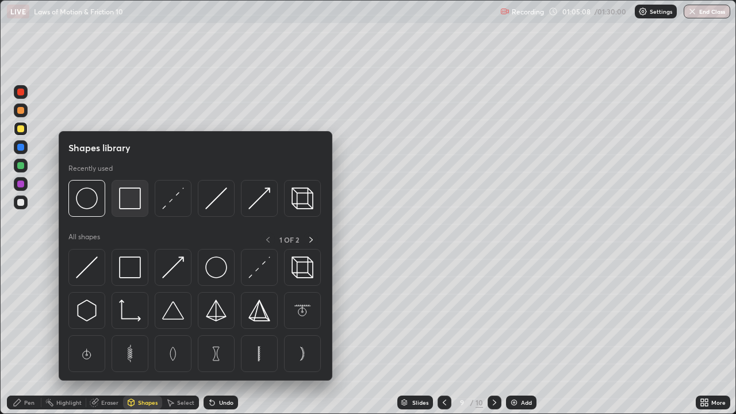
click at [128, 204] on img at bounding box center [130, 198] width 22 height 22
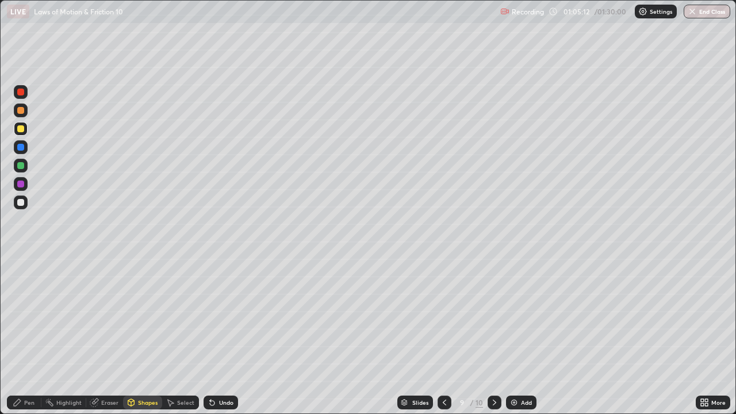
click at [20, 336] on icon at bounding box center [17, 402] width 9 height 9
click at [18, 202] on div at bounding box center [20, 202] width 7 height 7
click at [18, 148] on div at bounding box center [20, 147] width 7 height 7
click at [18, 126] on div at bounding box center [20, 128] width 7 height 7
click at [17, 165] on div at bounding box center [21, 166] width 14 height 14
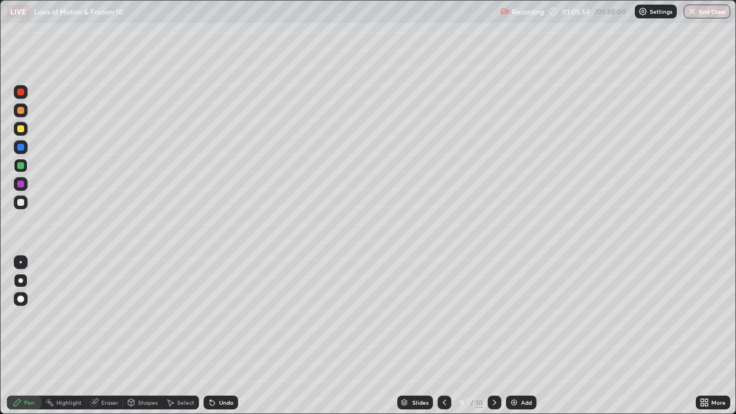
click at [216, 336] on div "Undo" at bounding box center [221, 403] width 35 height 14
click at [219, 336] on div "Undo" at bounding box center [226, 403] width 14 height 6
click at [220, 336] on div "Undo" at bounding box center [226, 403] width 14 height 6
click at [220, 336] on div "Undo" at bounding box center [221, 403] width 35 height 14
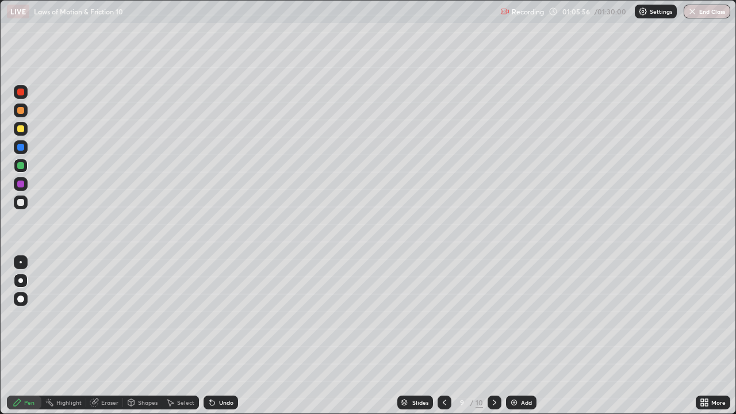
click at [222, 336] on div "Undo" at bounding box center [221, 403] width 35 height 14
click at [216, 336] on div "Undo" at bounding box center [218, 402] width 39 height 23
click at [20, 131] on div at bounding box center [20, 128] width 7 height 7
click at [144, 336] on div "Shapes" at bounding box center [148, 403] width 20 height 6
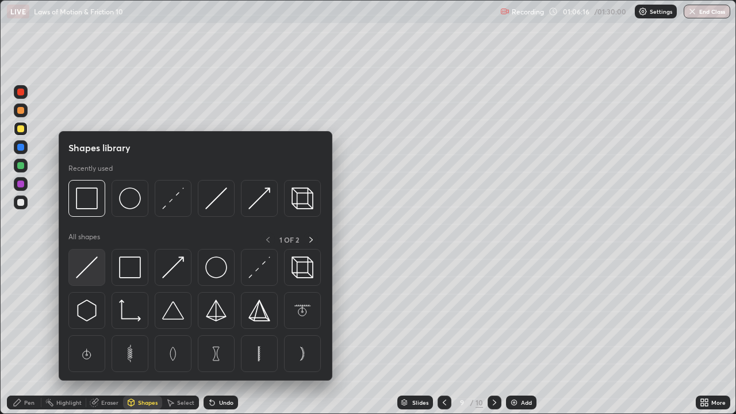
click at [92, 260] on img at bounding box center [87, 268] width 22 height 22
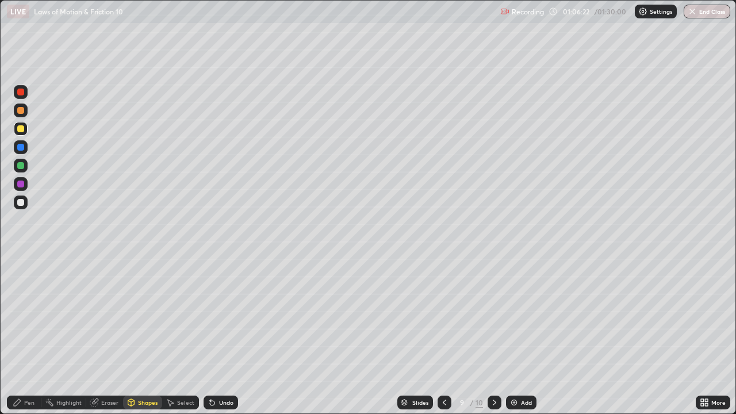
click at [15, 336] on icon at bounding box center [17, 402] width 9 height 9
click at [18, 203] on div at bounding box center [20, 202] width 7 height 7
click at [17, 186] on div at bounding box center [20, 184] width 7 height 7
click at [18, 125] on div at bounding box center [21, 129] width 14 height 14
click at [140, 336] on div "Shapes" at bounding box center [142, 403] width 39 height 14
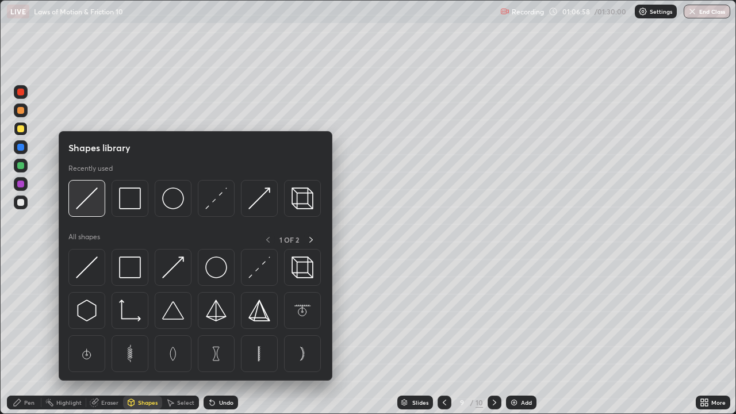
click at [90, 198] on img at bounding box center [87, 198] width 22 height 22
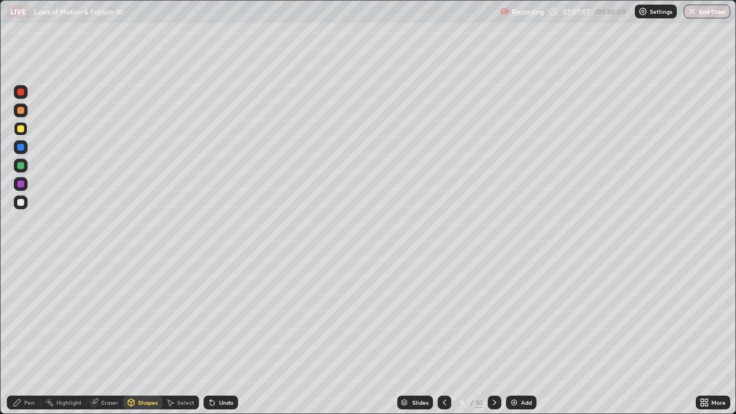
click at [30, 336] on div "Pen" at bounding box center [24, 403] width 35 height 14
click at [26, 166] on div at bounding box center [21, 166] width 14 height 14
click at [22, 128] on div at bounding box center [20, 128] width 7 height 7
click at [223, 336] on div "Undo" at bounding box center [226, 403] width 14 height 6
click at [219, 336] on div "Undo" at bounding box center [226, 403] width 14 height 6
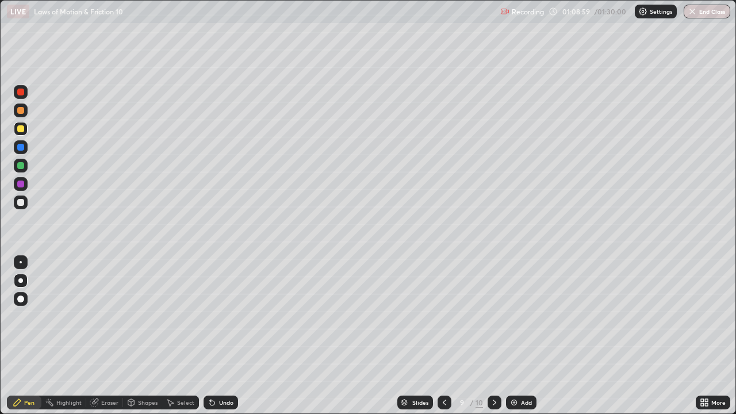
click at [18, 152] on div at bounding box center [21, 147] width 14 height 14
click at [17, 163] on div at bounding box center [21, 166] width 14 height 14
click at [19, 183] on div at bounding box center [20, 184] width 7 height 7
click at [20, 113] on div at bounding box center [20, 110] width 7 height 7
click at [22, 166] on div at bounding box center [20, 165] width 7 height 7
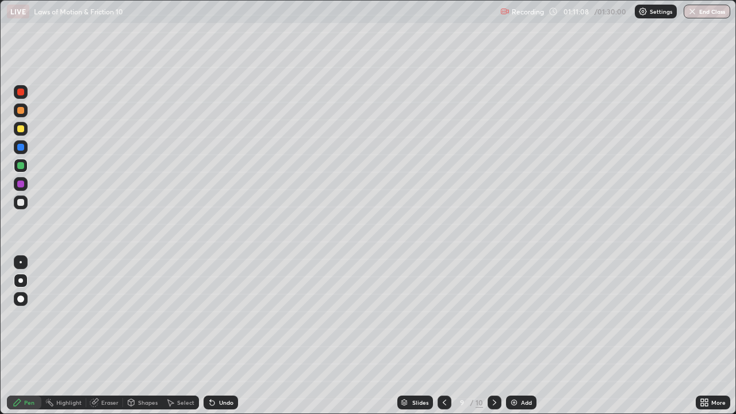
click at [16, 202] on div at bounding box center [21, 203] width 14 height 14
click at [516, 336] on img at bounding box center [514, 402] width 9 height 9
click at [23, 131] on div at bounding box center [20, 128] width 7 height 7
click at [24, 282] on div at bounding box center [21, 281] width 14 height 14
click at [17, 208] on div at bounding box center [21, 203] width 14 height 14
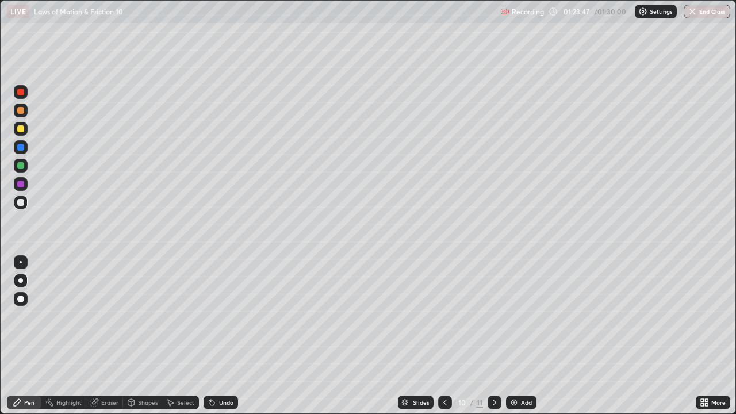
click at [226, 336] on div "Undo" at bounding box center [221, 403] width 35 height 14
click at [18, 113] on div at bounding box center [20, 110] width 7 height 7
click at [17, 202] on div at bounding box center [20, 202] width 7 height 7
click at [21, 133] on div at bounding box center [21, 129] width 14 height 14
click at [21, 166] on div at bounding box center [20, 165] width 7 height 7
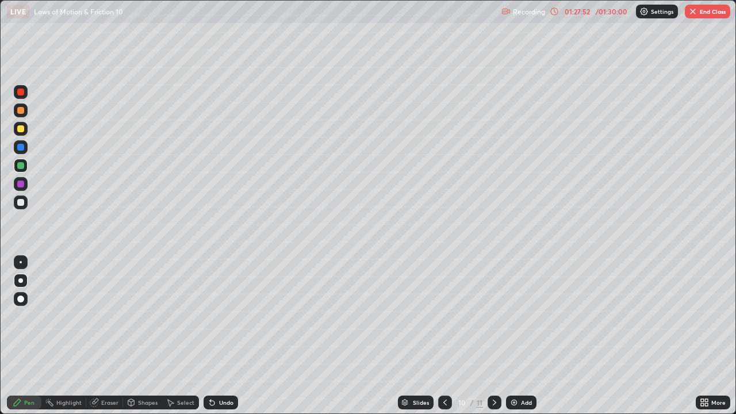
click at [216, 336] on div "Undo" at bounding box center [221, 403] width 35 height 14
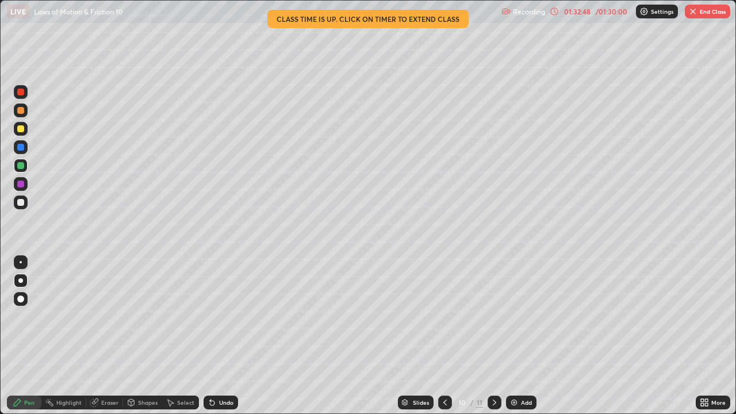
click at [698, 10] on button "End Class" at bounding box center [707, 12] width 45 height 14
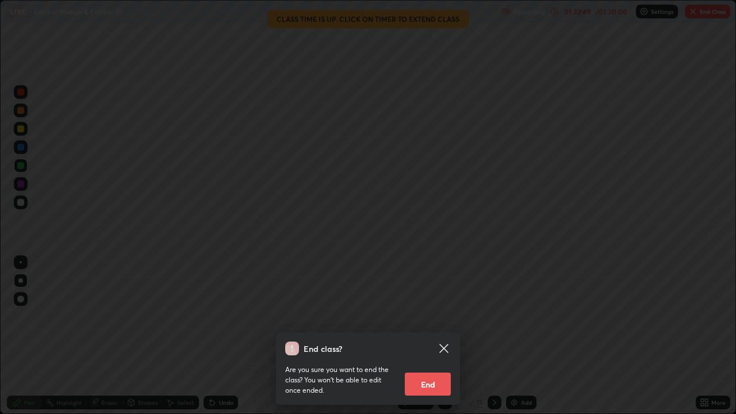
click at [431, 336] on button "End" at bounding box center [428, 384] width 46 height 23
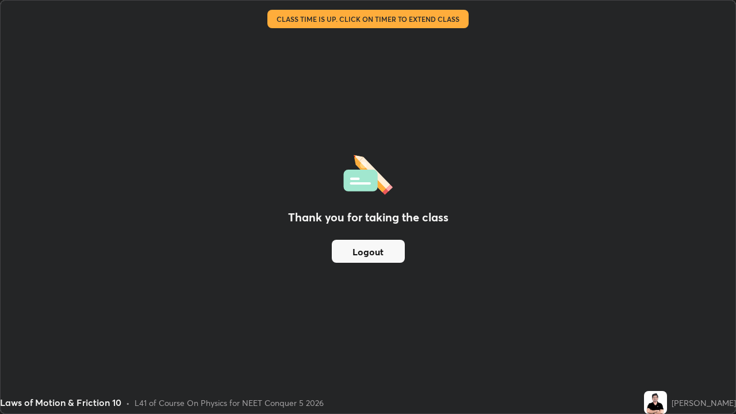
click at [366, 255] on button "Logout" at bounding box center [368, 251] width 73 height 23
click at [366, 254] on button "Logout" at bounding box center [368, 251] width 73 height 23
click at [365, 255] on button "Logout" at bounding box center [368, 251] width 73 height 23
click at [371, 254] on button "Logout" at bounding box center [368, 251] width 73 height 23
click at [358, 260] on button "Logout" at bounding box center [368, 251] width 73 height 23
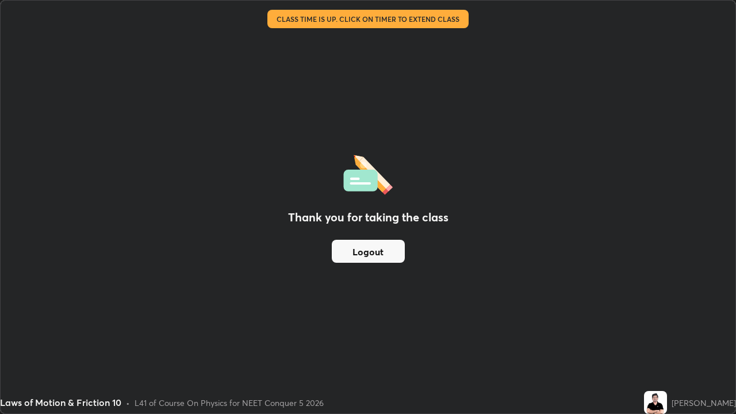
click at [362, 261] on button "Logout" at bounding box center [368, 251] width 73 height 23
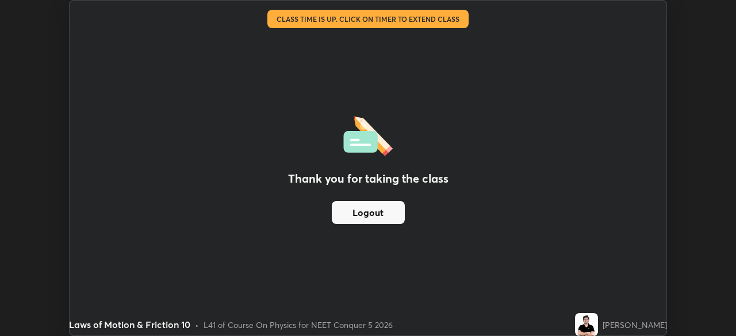
scroll to position [57179, 56779]
